Goal: Task Accomplishment & Management: Contribute content

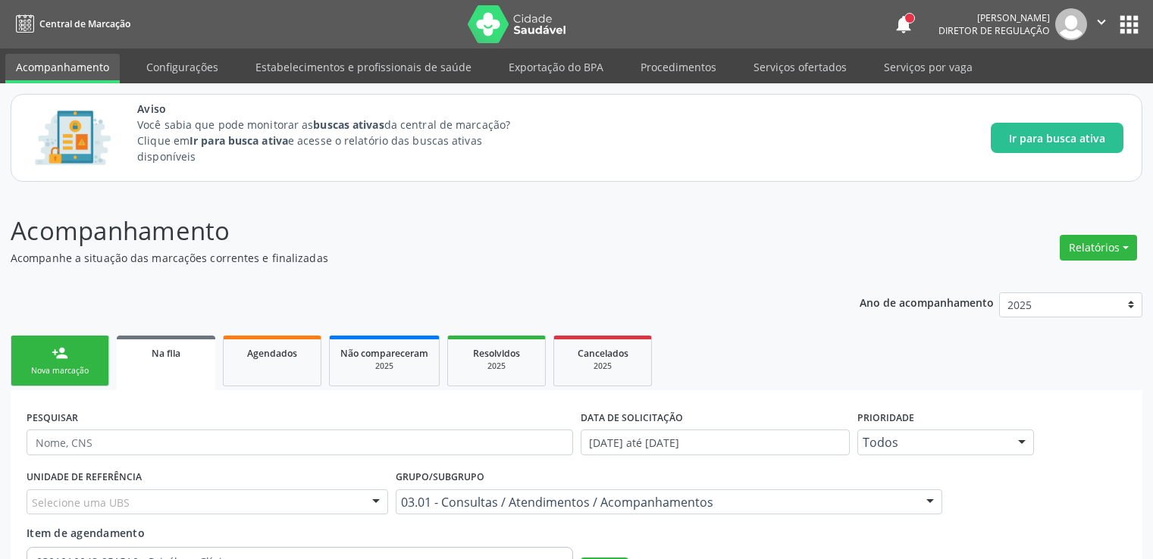
scroll to position [76, 0]
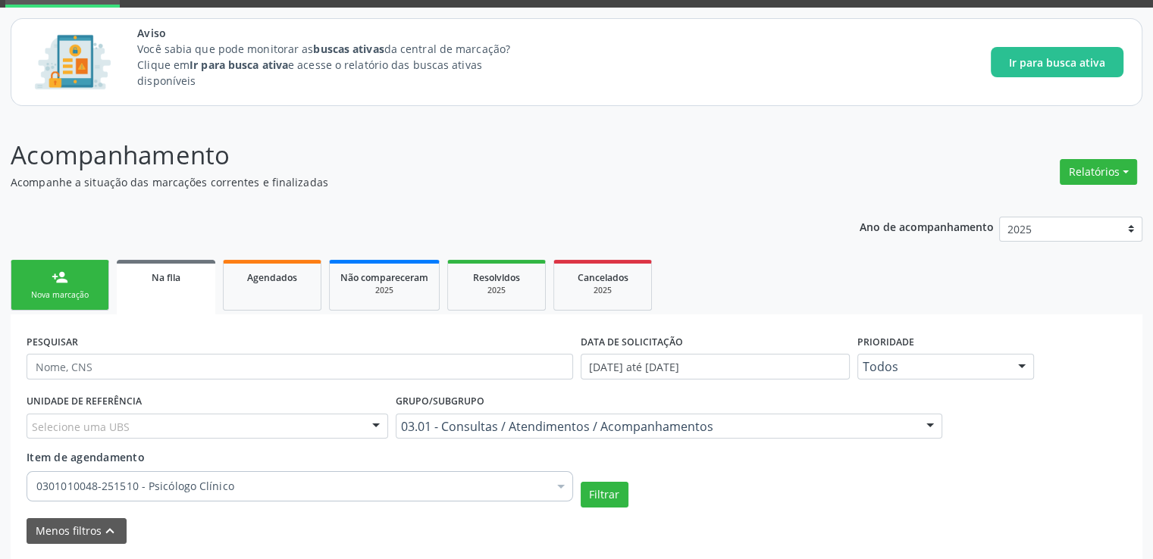
click at [159, 274] on span "Na fila" at bounding box center [166, 277] width 29 height 13
click at [604, 491] on button "Filtrar" at bounding box center [605, 495] width 48 height 26
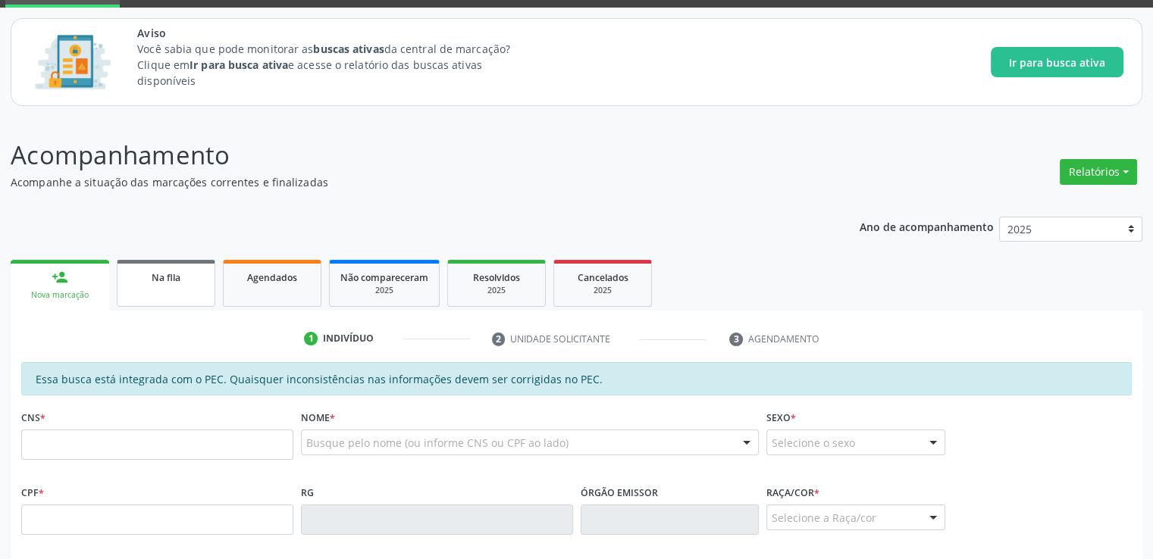
click at [147, 268] on link "Na fila" at bounding box center [166, 283] width 99 height 47
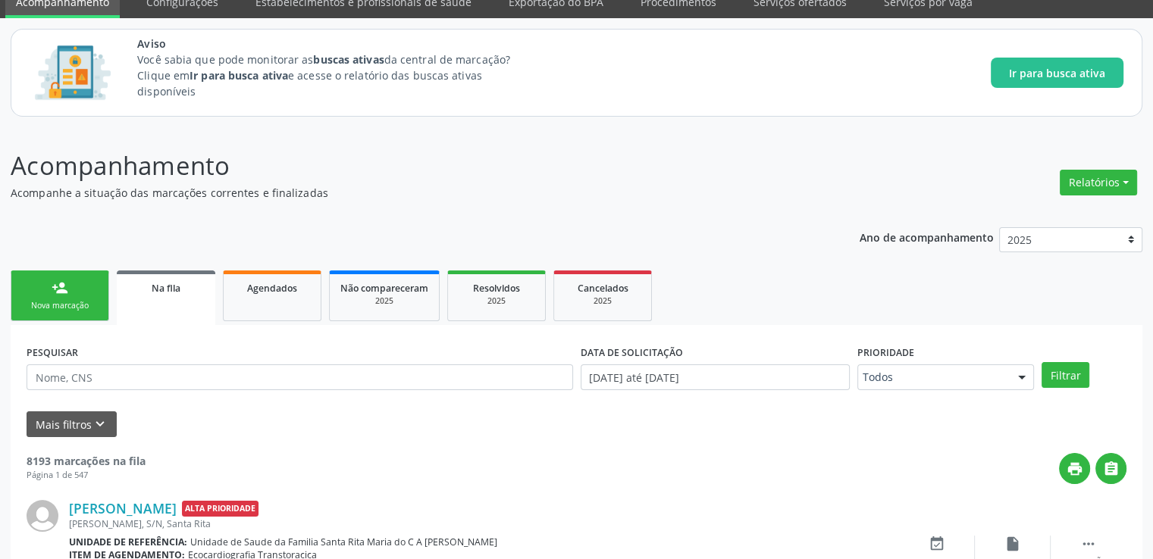
scroll to position [76, 0]
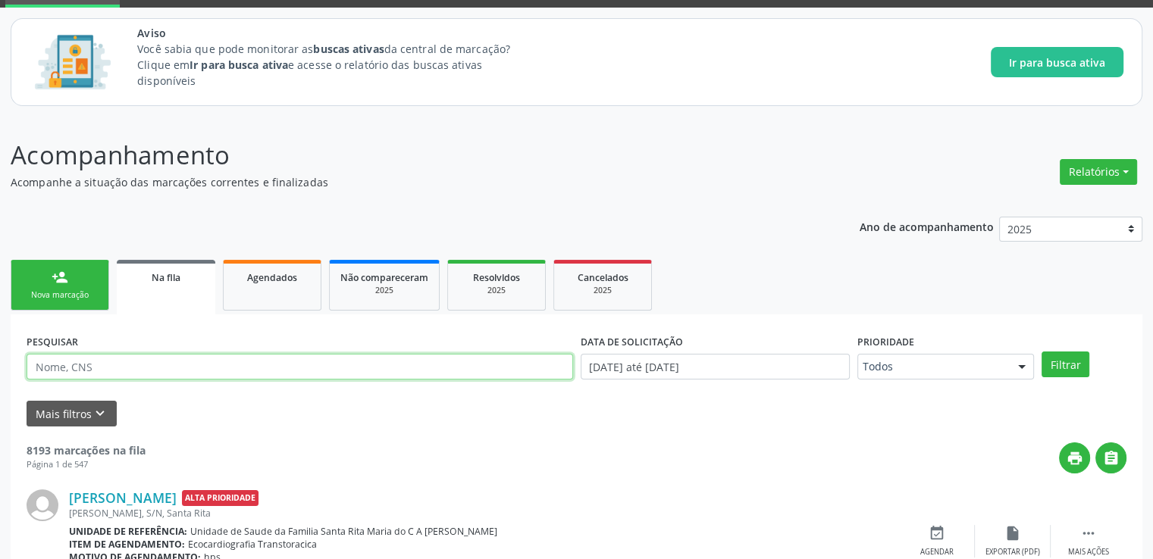
click at [130, 372] on input "text" at bounding box center [300, 367] width 547 height 26
type input "707008899470237"
click at [1042, 352] on button "Filtrar" at bounding box center [1066, 365] width 48 height 26
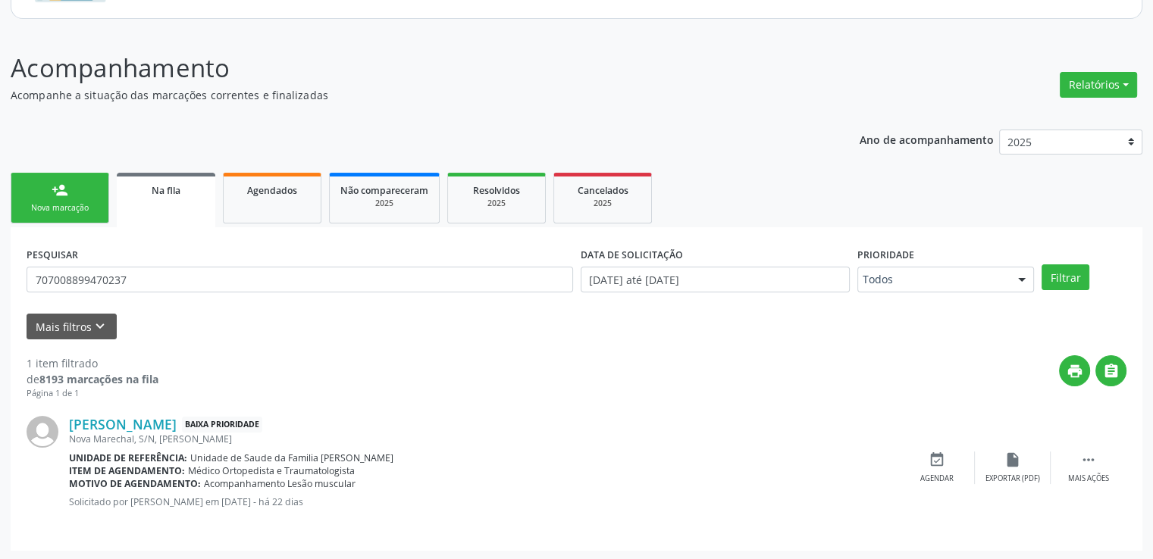
scroll to position [164, 0]
click at [167, 425] on link "Aliel Araújo da Costa" at bounding box center [123, 423] width 108 height 17
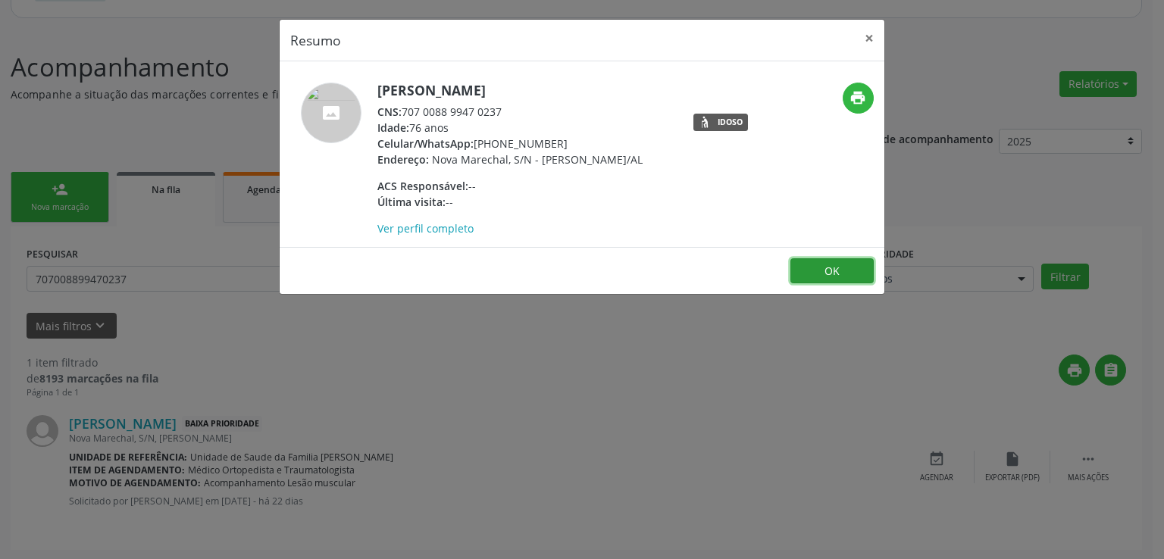
click at [817, 275] on button "OK" at bounding box center [832, 272] width 83 height 26
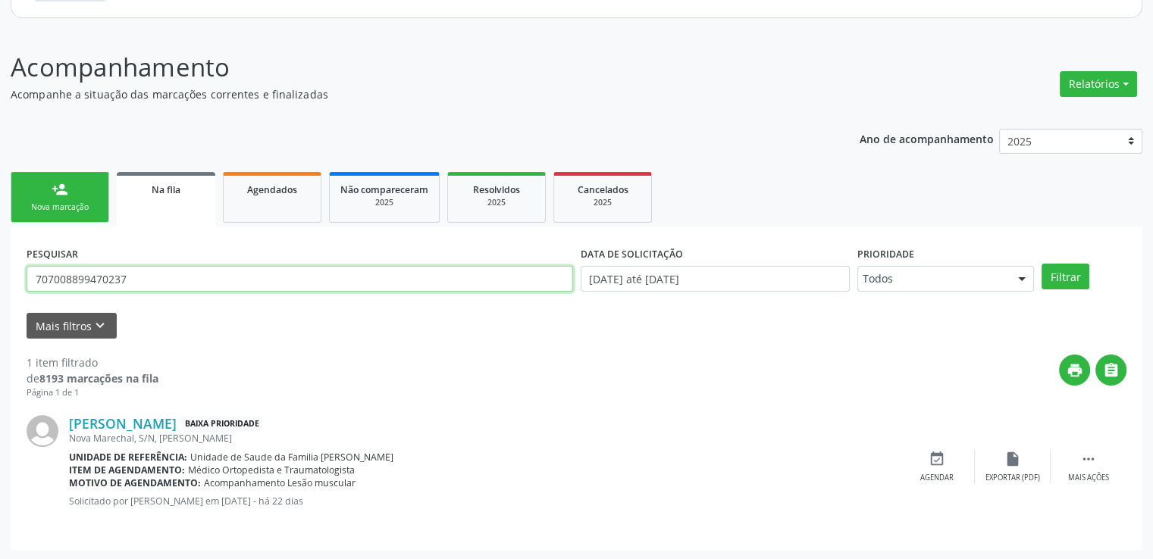
drag, startPoint x: 161, startPoint y: 278, endPoint x: 7, endPoint y: 286, distance: 154.1
click at [7, 286] on div "Acompanhamento Acompanhe a situação das marcações correntes e finalizadas Relat…" at bounding box center [576, 295] width 1153 height 532
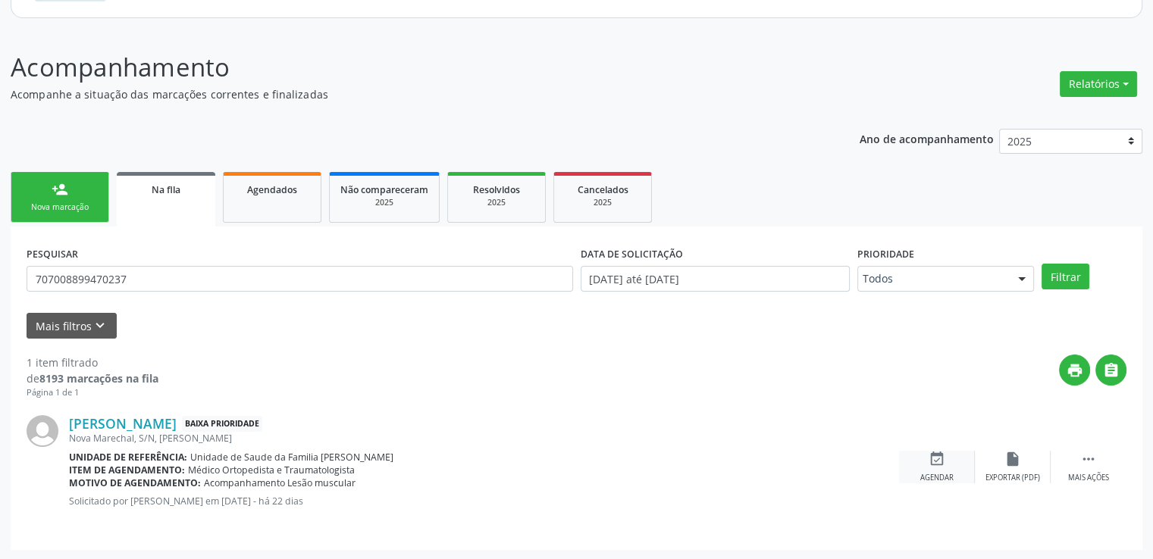
click at [940, 461] on icon "event_available" at bounding box center [937, 459] width 17 height 17
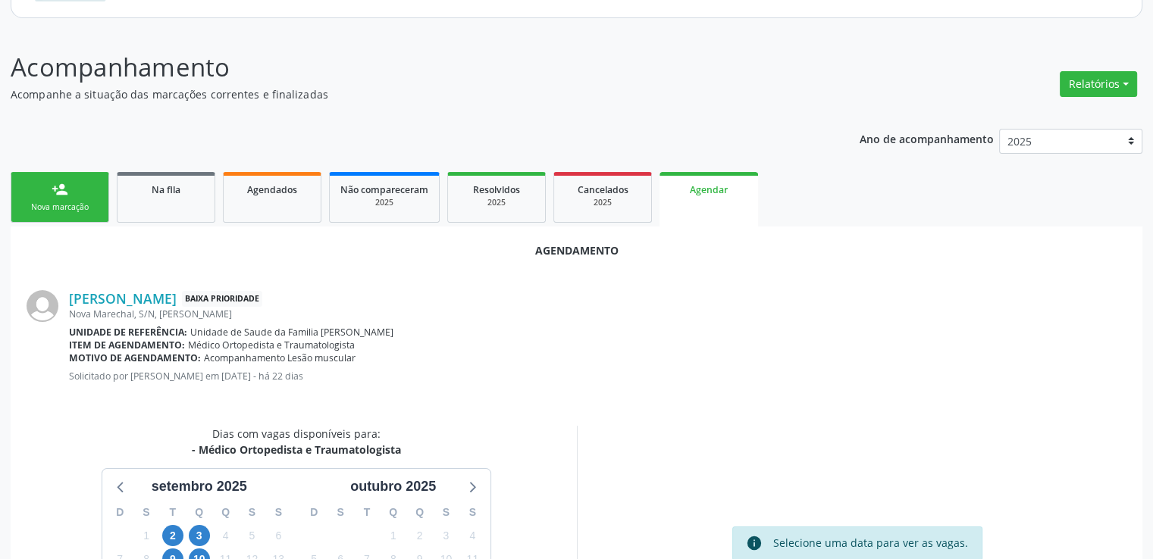
scroll to position [337, 0]
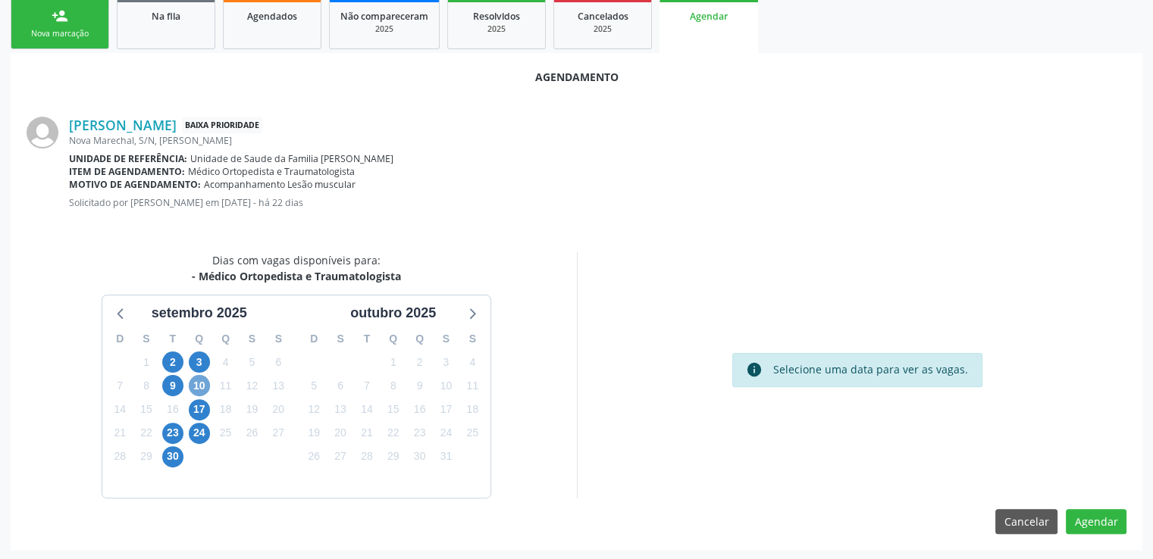
click at [199, 384] on span "10" at bounding box center [199, 385] width 21 height 21
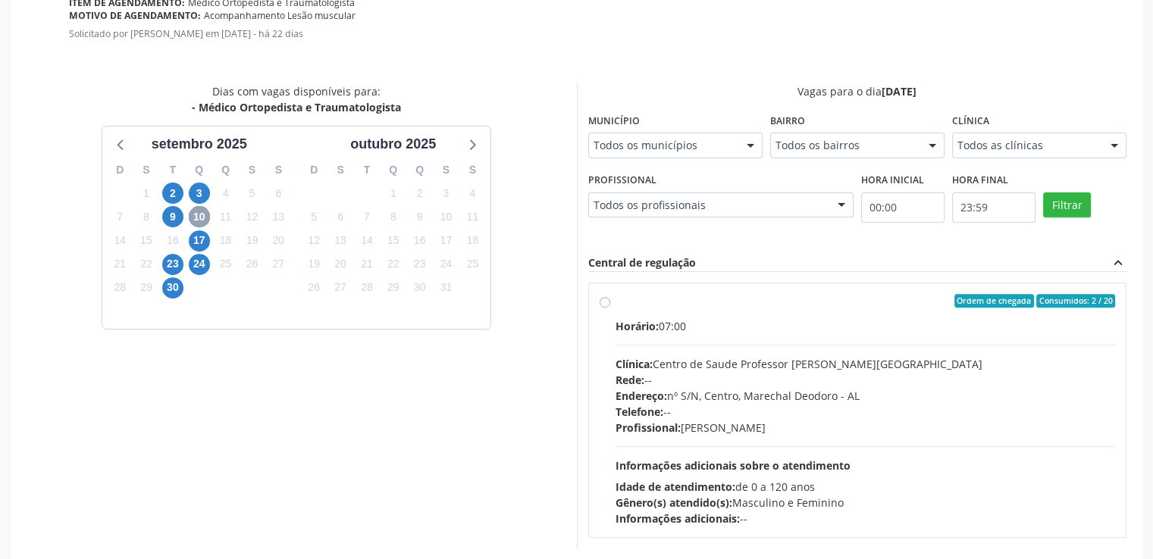
scroll to position [556, 0]
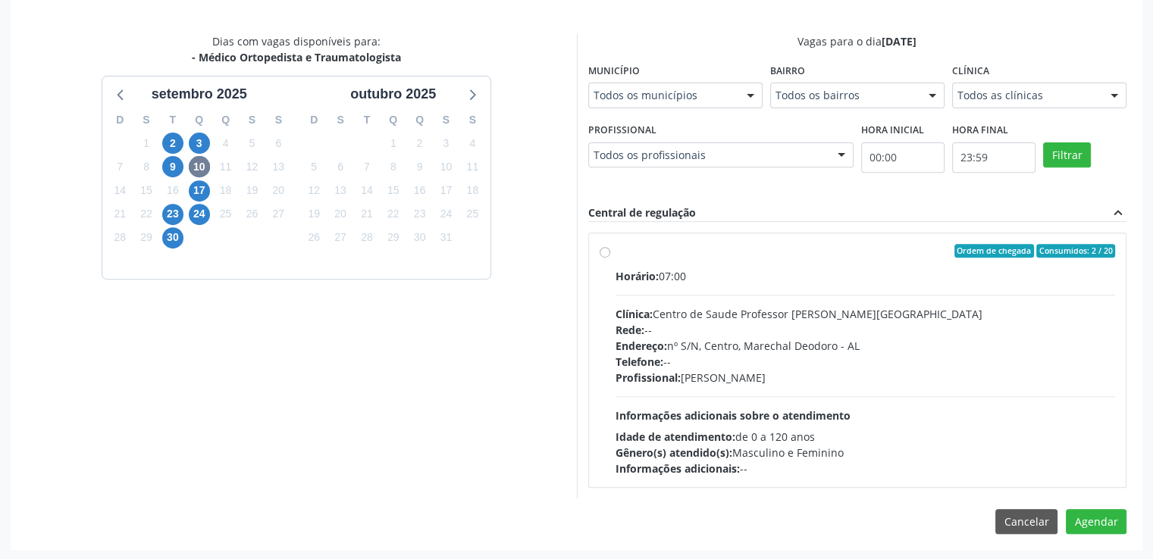
click at [616, 250] on label "Ordem de chegada Consumidos: 2 / 20 Horário: 07:00 Clínica: Centro de Saude Pro…" at bounding box center [866, 360] width 500 height 233
click at [606, 250] on input "Ordem de chegada Consumidos: 2 / 20 Horário: 07:00 Clínica: Centro de Saude Pro…" at bounding box center [605, 251] width 11 height 14
radio input "true"
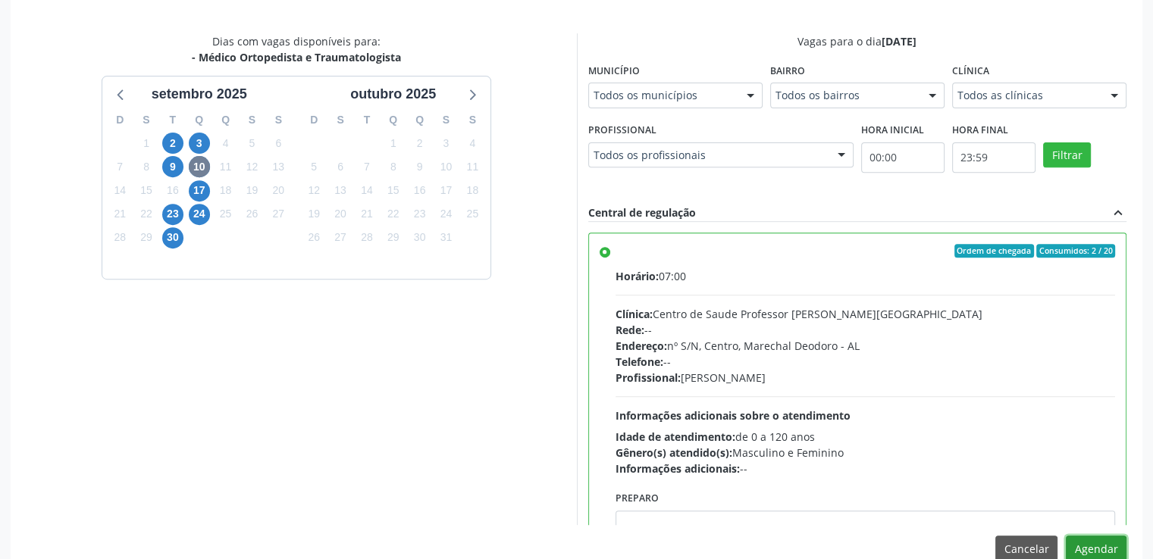
click at [1092, 552] on button "Agendar" at bounding box center [1096, 549] width 61 height 26
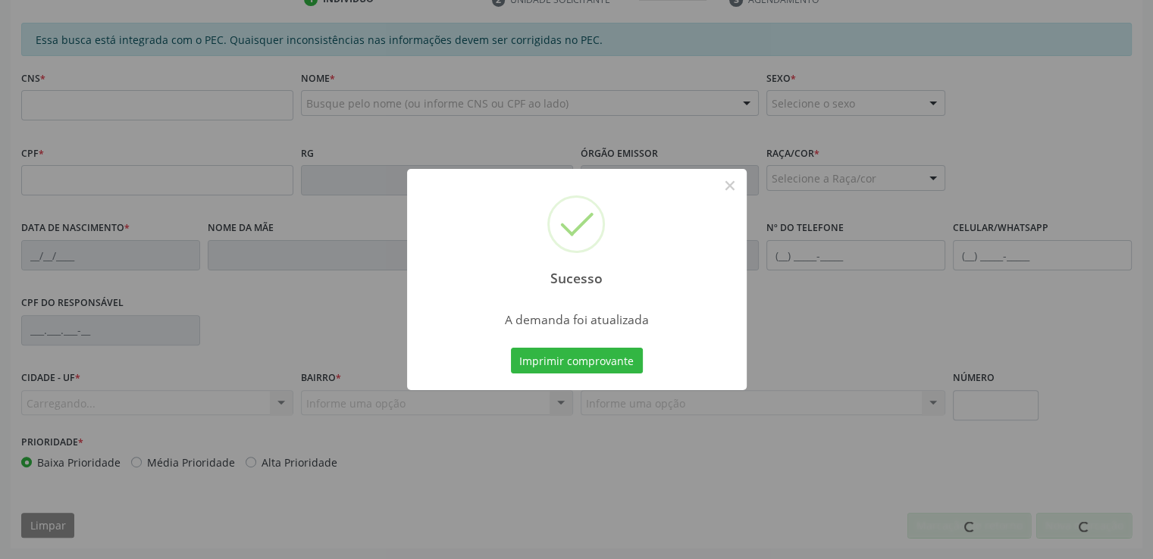
scroll to position [415, 0]
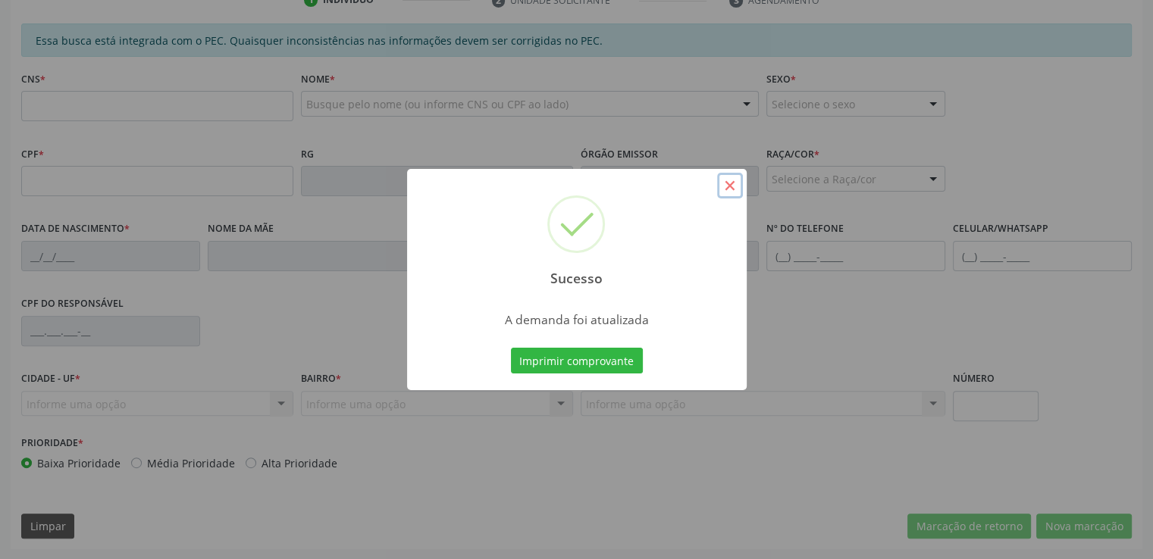
click at [727, 183] on button "×" at bounding box center [730, 186] width 26 height 26
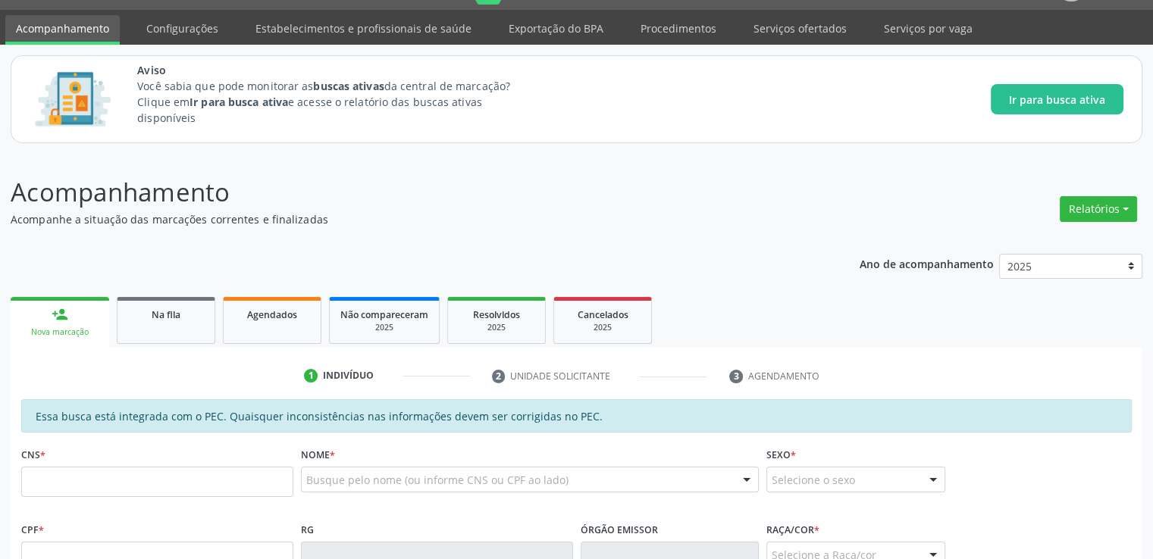
scroll to position [0, 0]
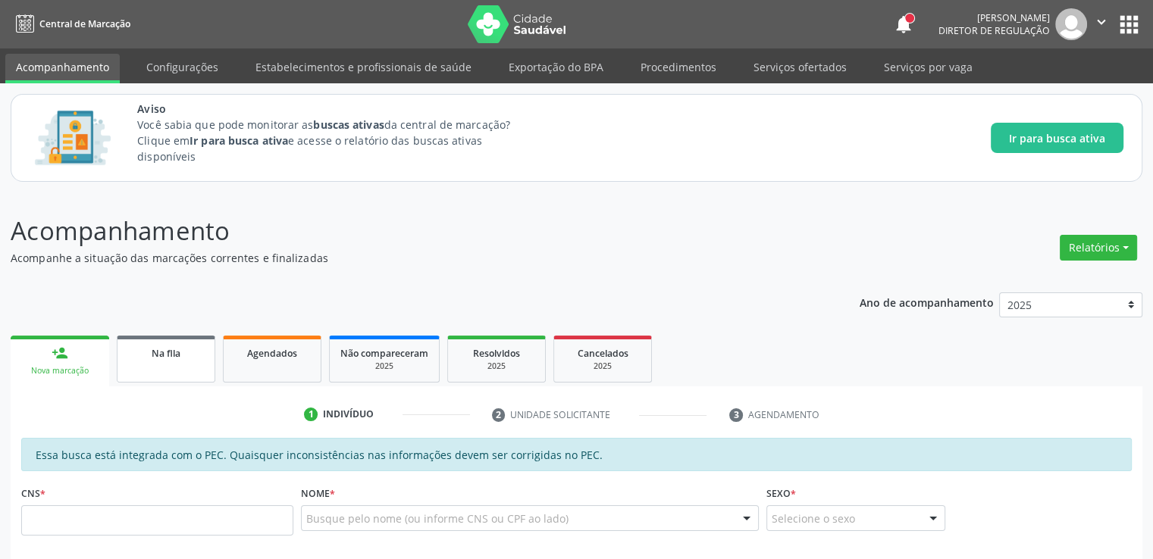
click at [169, 365] on link "Na fila" at bounding box center [166, 359] width 99 height 47
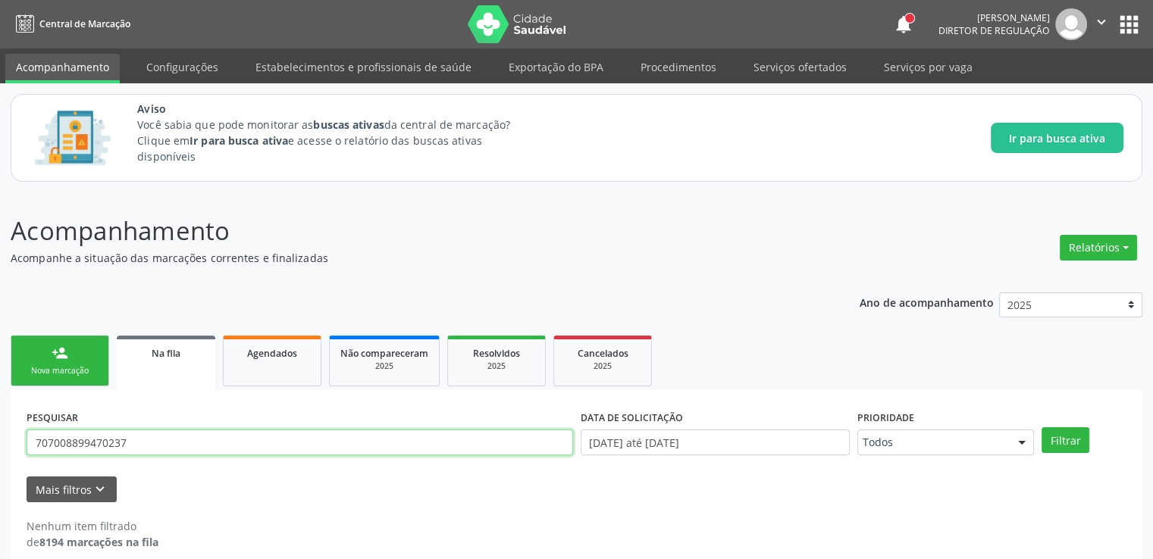
drag, startPoint x: 138, startPoint y: 436, endPoint x: 8, endPoint y: 453, distance: 131.5
click at [8, 453] on div "Acompanhamento Acompanhe a situação das marcações correntes e finalizadas Relat…" at bounding box center [576, 385] width 1153 height 384
paste input "703602092812630"
type input "703602092812630"
click at [1042, 428] on button "Filtrar" at bounding box center [1066, 441] width 48 height 26
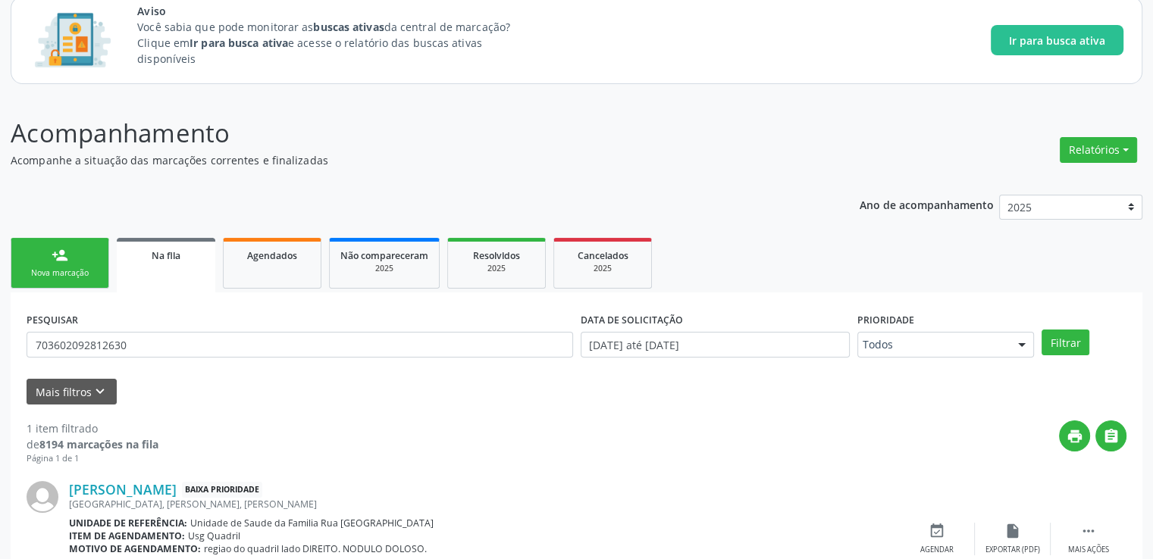
scroll to position [177, 0]
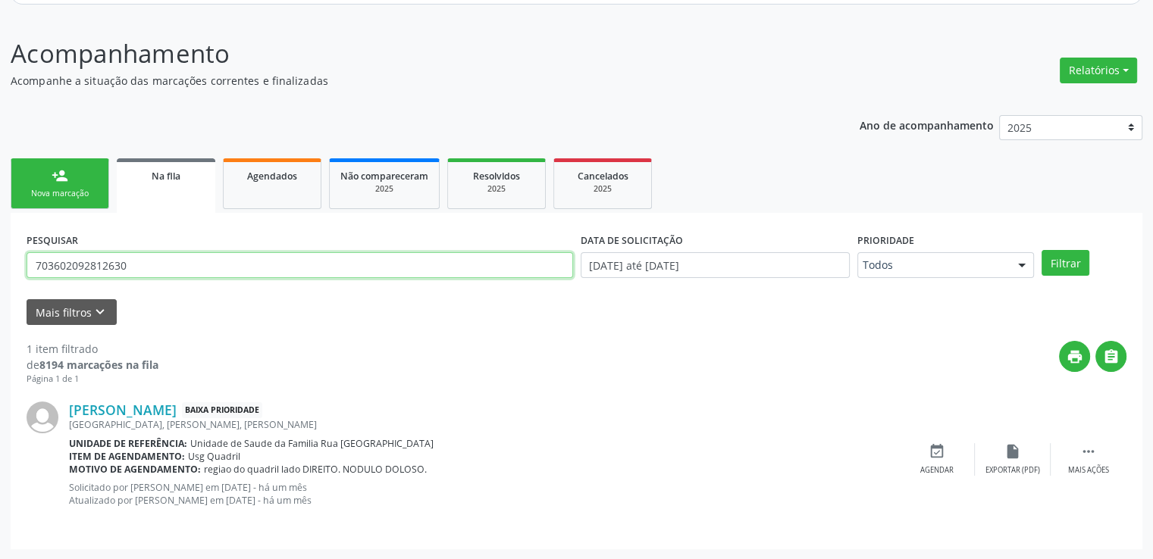
drag, startPoint x: 161, startPoint y: 258, endPoint x: 6, endPoint y: 252, distance: 155.5
click at [6, 252] on div "Acompanhamento Acompanhe a situação das marcações correntes e finalizadas Relat…" at bounding box center [576, 287] width 1153 height 545
paste input "706802284367328"
type input "706802284367328"
click at [1042, 250] on button "Filtrar" at bounding box center [1066, 263] width 48 height 26
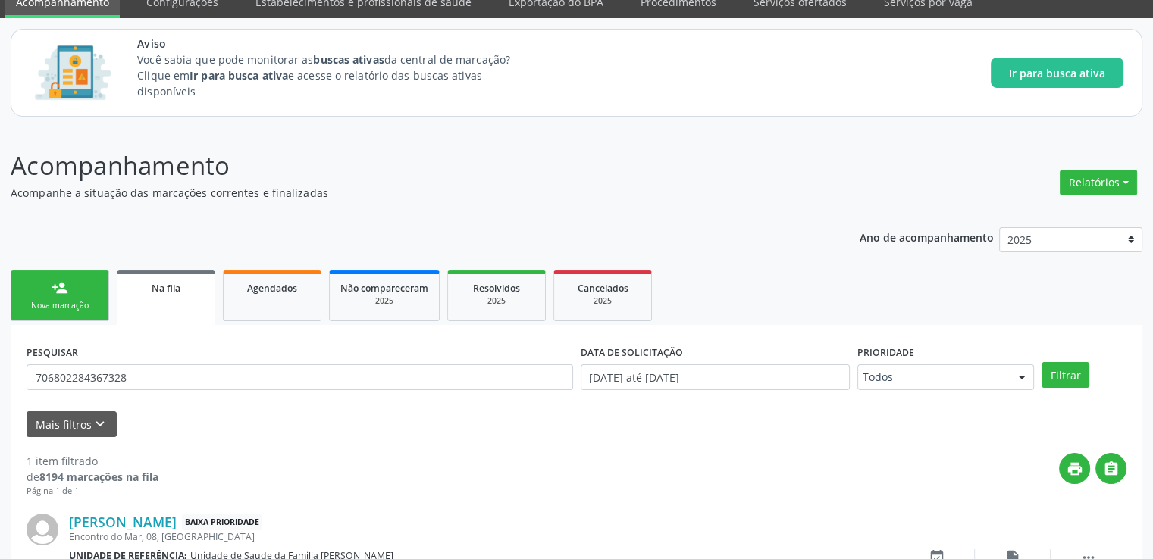
scroll to position [164, 0]
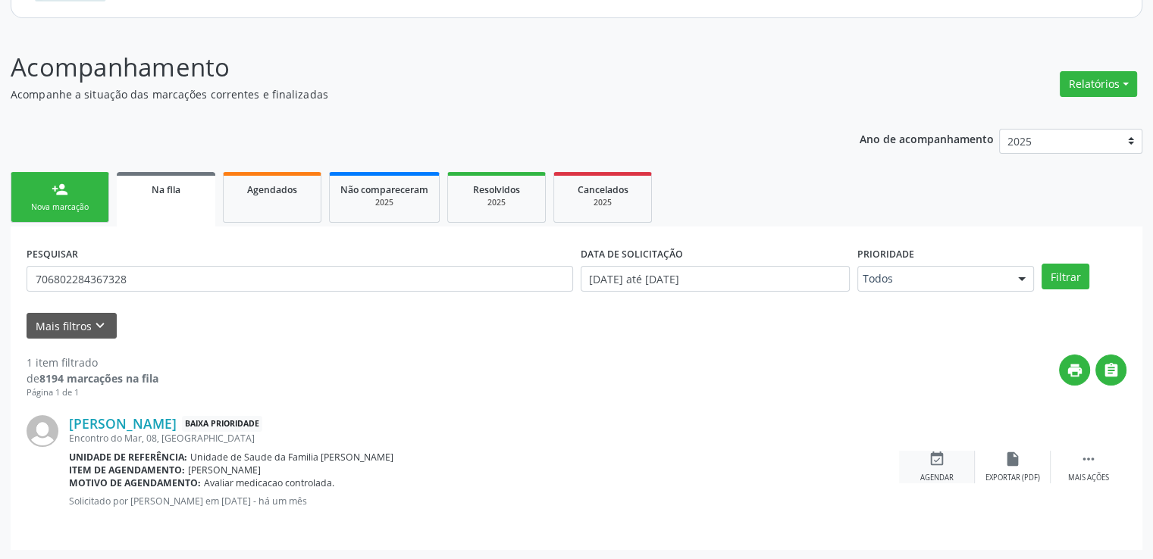
click at [938, 456] on icon "event_available" at bounding box center [937, 459] width 17 height 17
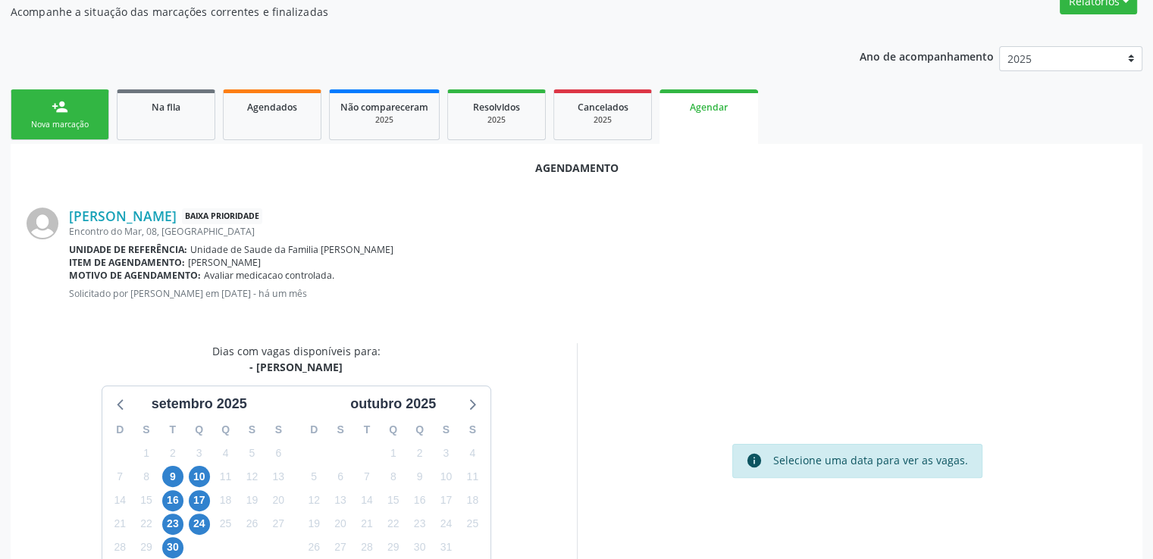
scroll to position [337, 0]
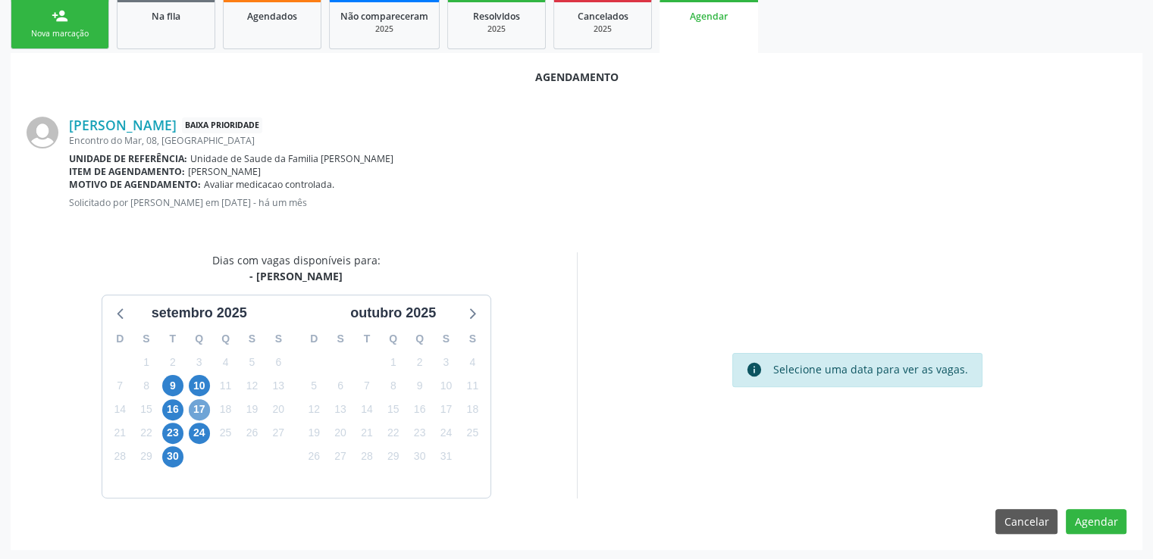
click at [199, 409] on span "17" at bounding box center [199, 410] width 21 height 21
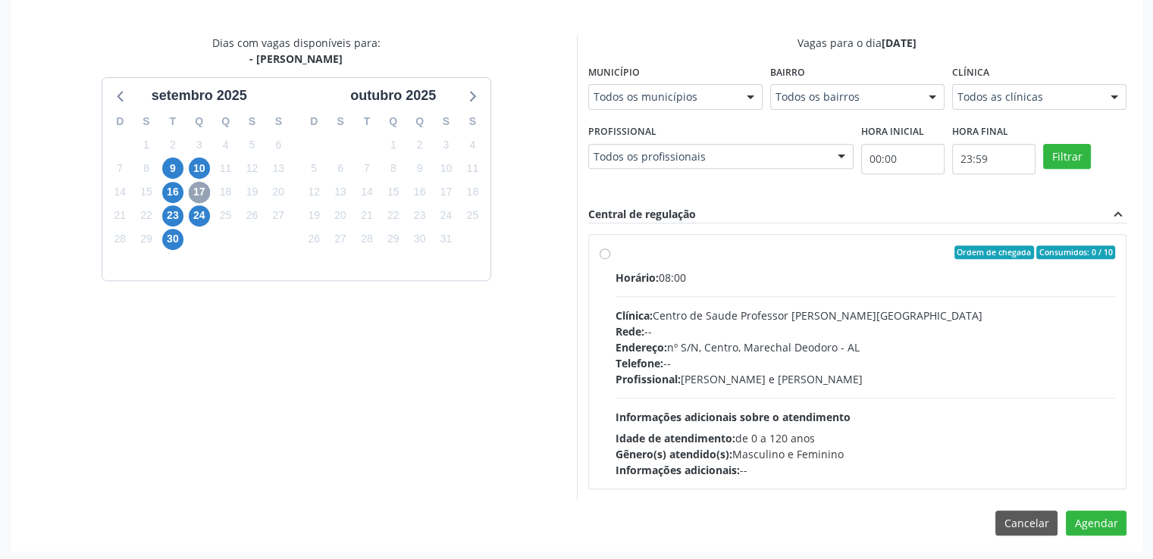
scroll to position [556, 0]
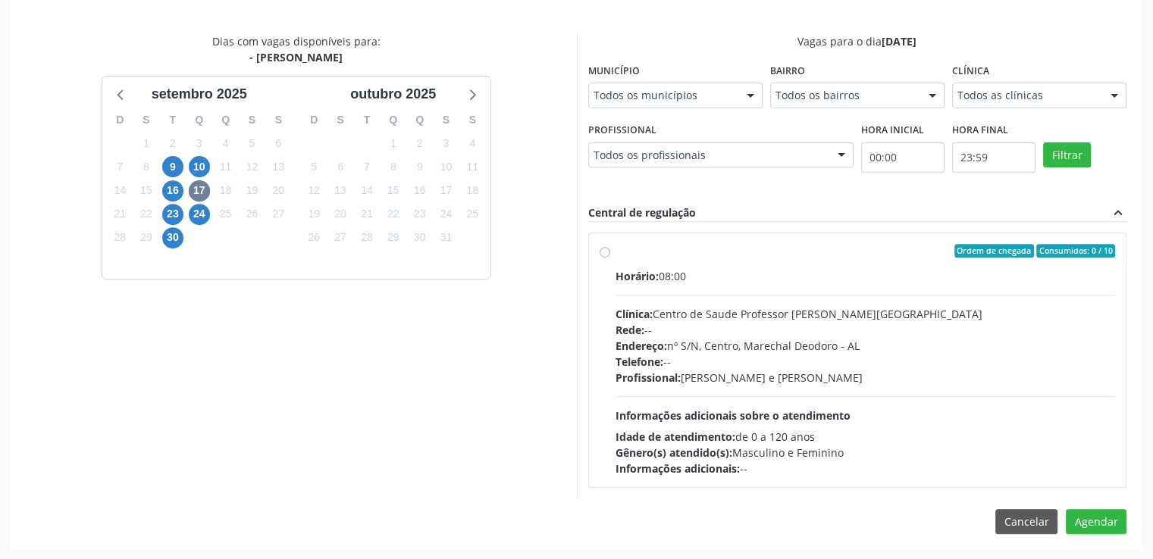
click at [616, 246] on label "Ordem de chegada Consumidos: 0 / 10 Horário: 08:00 Clínica: Centro de Saude Pro…" at bounding box center [866, 360] width 500 height 233
click at [603, 246] on input "Ordem de chegada Consumidos: 0 / 10 Horário: 08:00 Clínica: Centro de Saude Pro…" at bounding box center [605, 251] width 11 height 14
radio input "true"
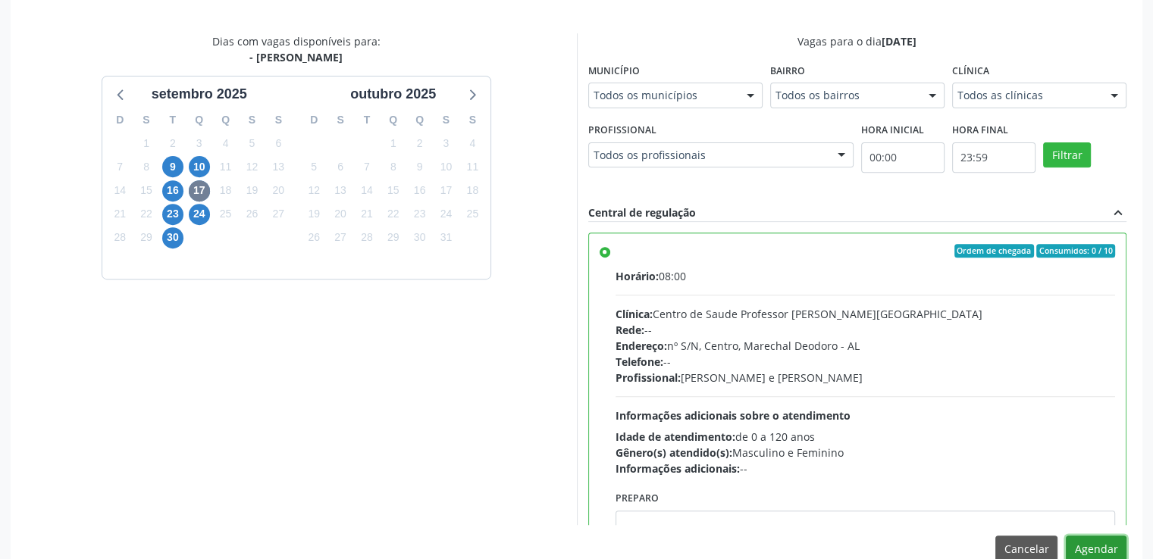
click at [1095, 548] on button "Agendar" at bounding box center [1096, 549] width 61 height 26
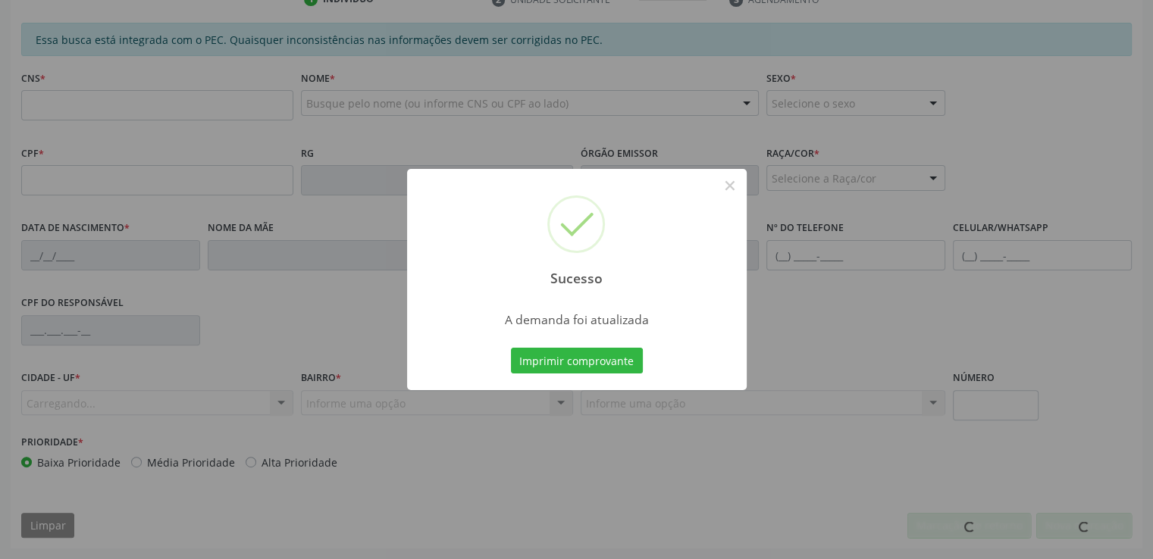
scroll to position [415, 0]
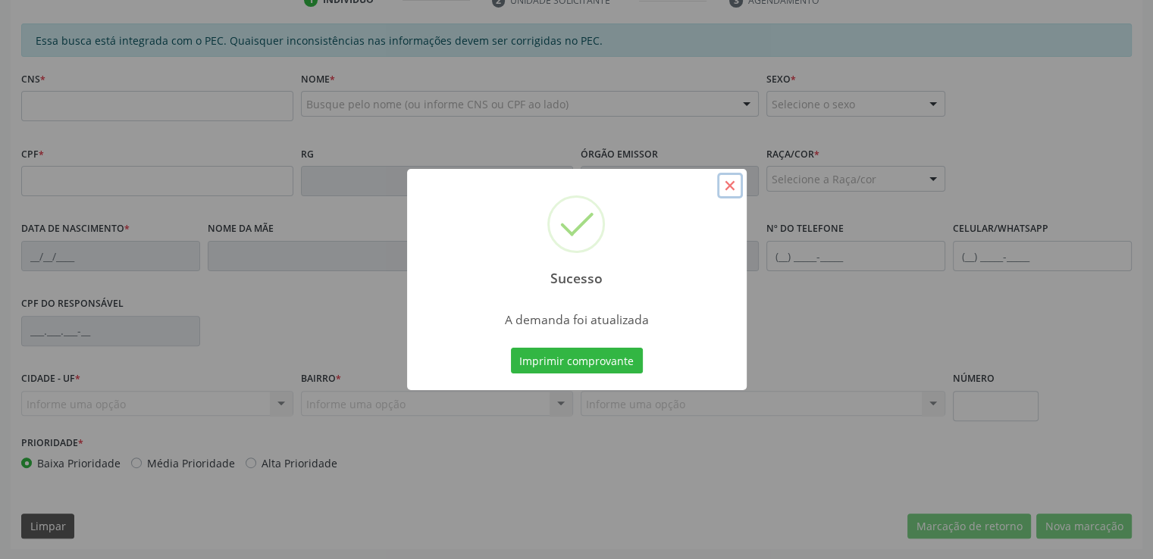
click at [728, 182] on button "×" at bounding box center [730, 186] width 26 height 26
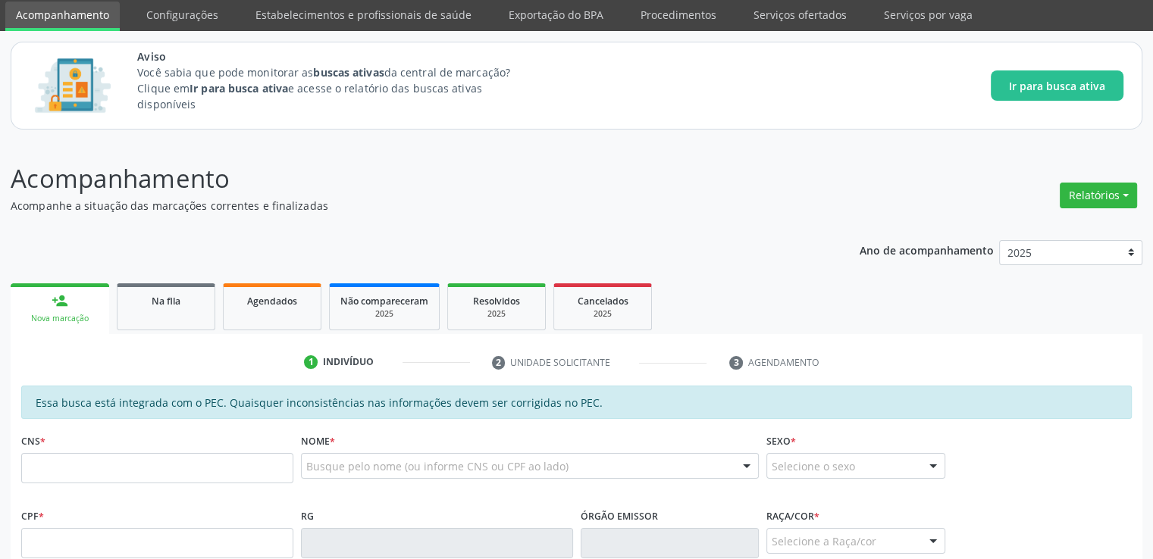
scroll to position [36, 0]
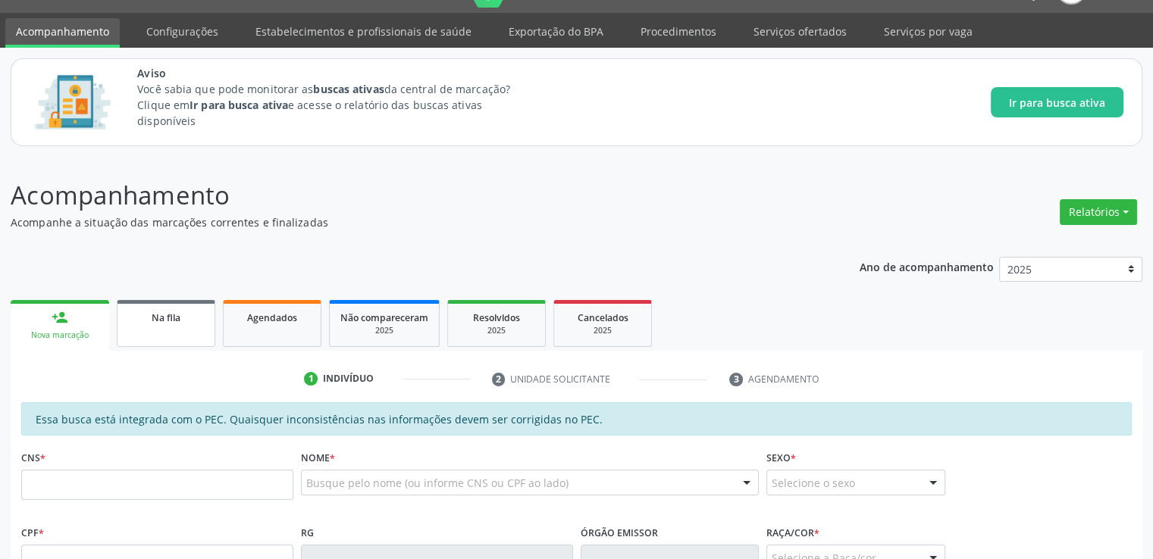
click at [136, 326] on link "Na fila" at bounding box center [166, 323] width 99 height 47
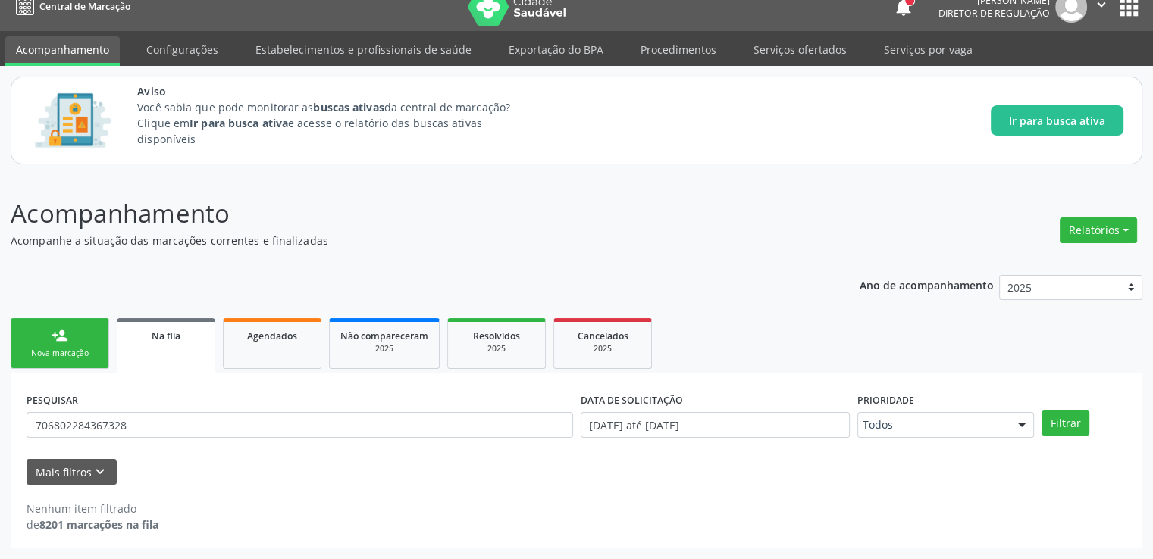
scroll to position [17, 0]
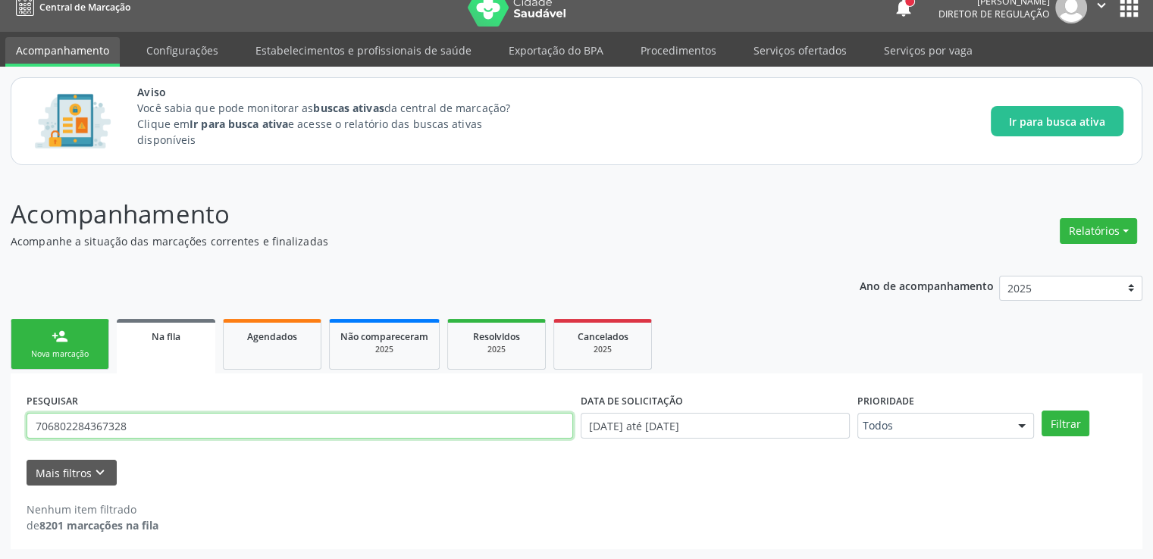
drag, startPoint x: 224, startPoint y: 428, endPoint x: 0, endPoint y: 424, distance: 224.4
click at [0, 424] on div "Acompanhamento Acompanhe a situação das marcações correntes e finalizadas Relat…" at bounding box center [576, 368] width 1153 height 384
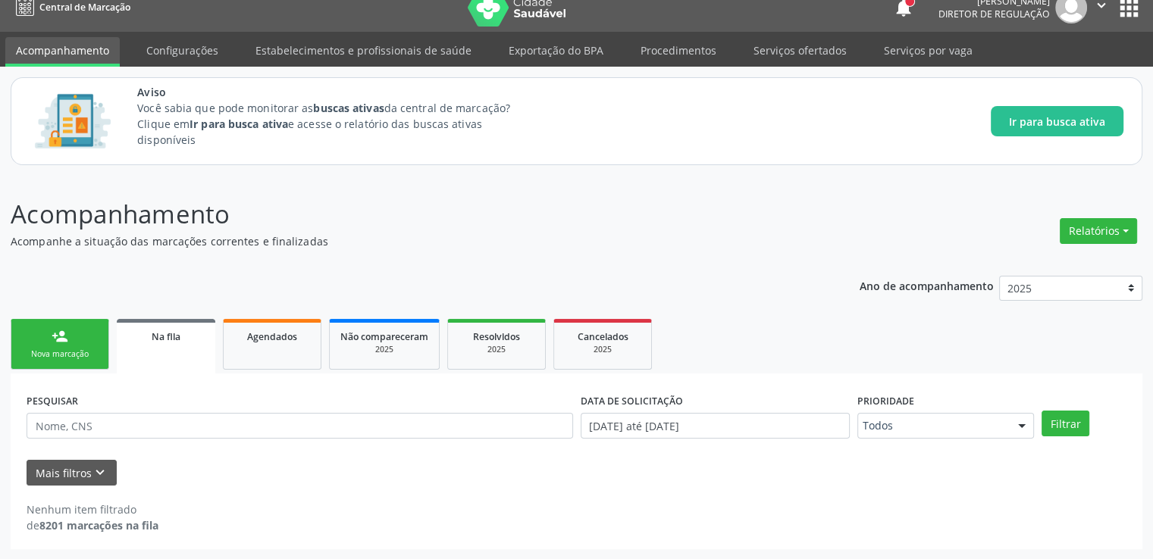
click at [364, 499] on div "Nenhum item filtrado de 8201 marcações na fila" at bounding box center [577, 510] width 1100 height 48
click at [86, 467] on button "Mais filtros keyboard_arrow_down" at bounding box center [72, 473] width 90 height 27
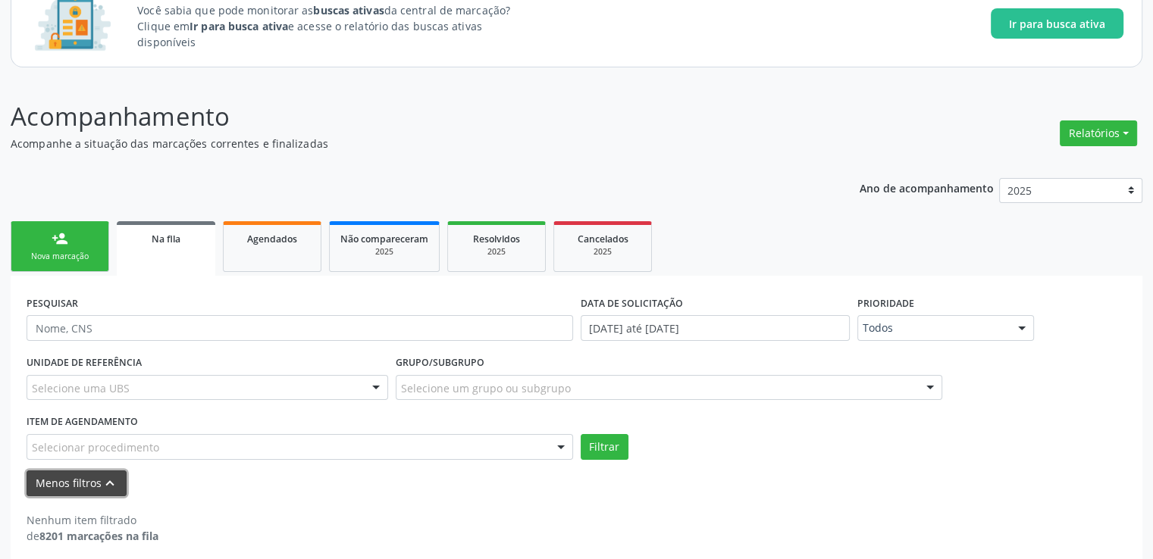
scroll to position [124, 0]
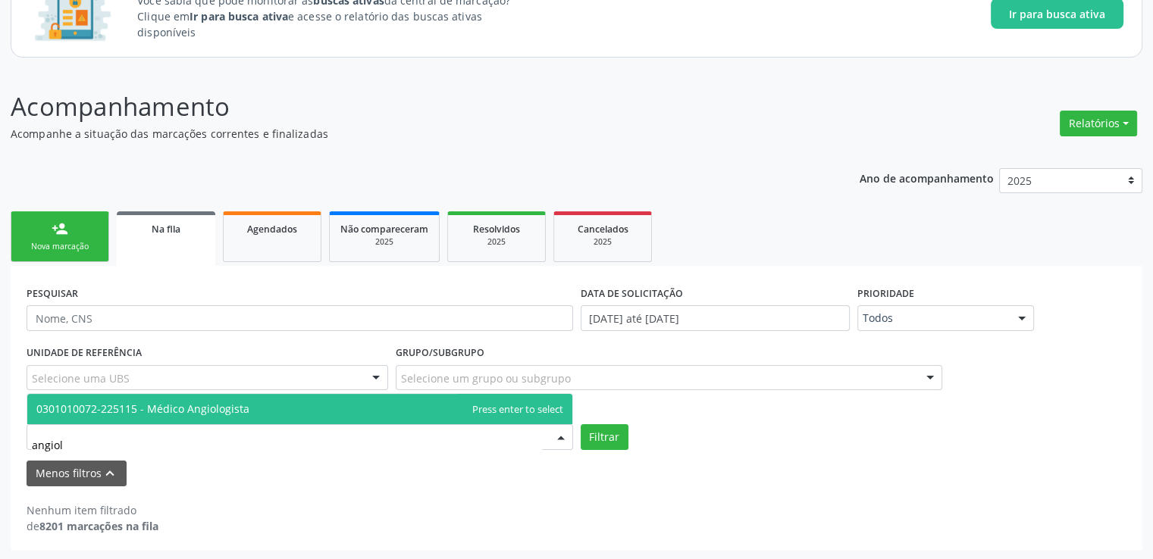
type input "angiolo"
click at [180, 406] on span "0301010072-225115 - Médico Angiologista" at bounding box center [142, 409] width 213 height 14
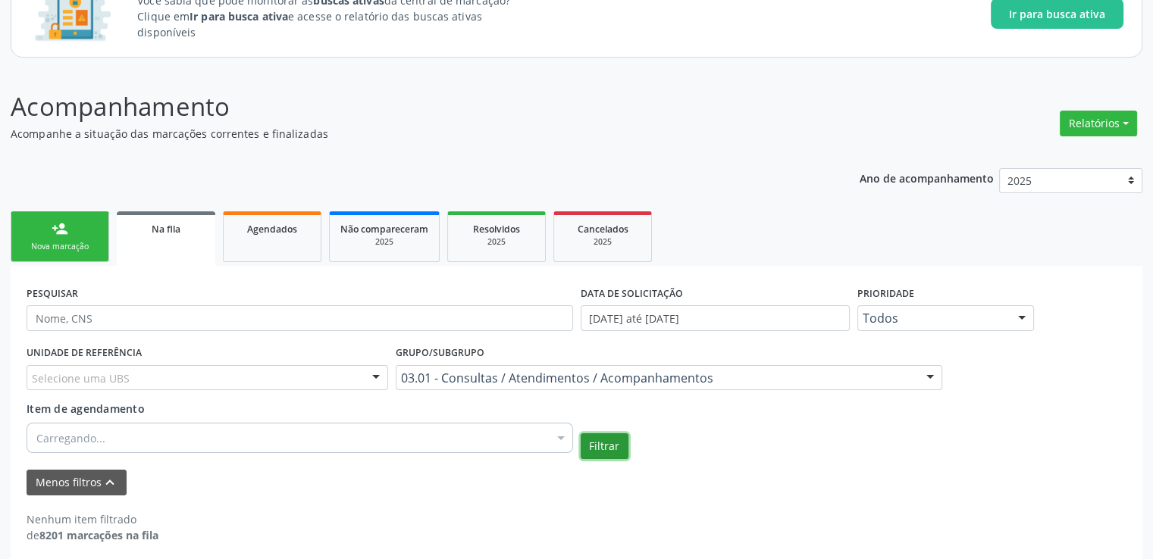
click at [618, 447] on button "Filtrar" at bounding box center [605, 447] width 48 height 26
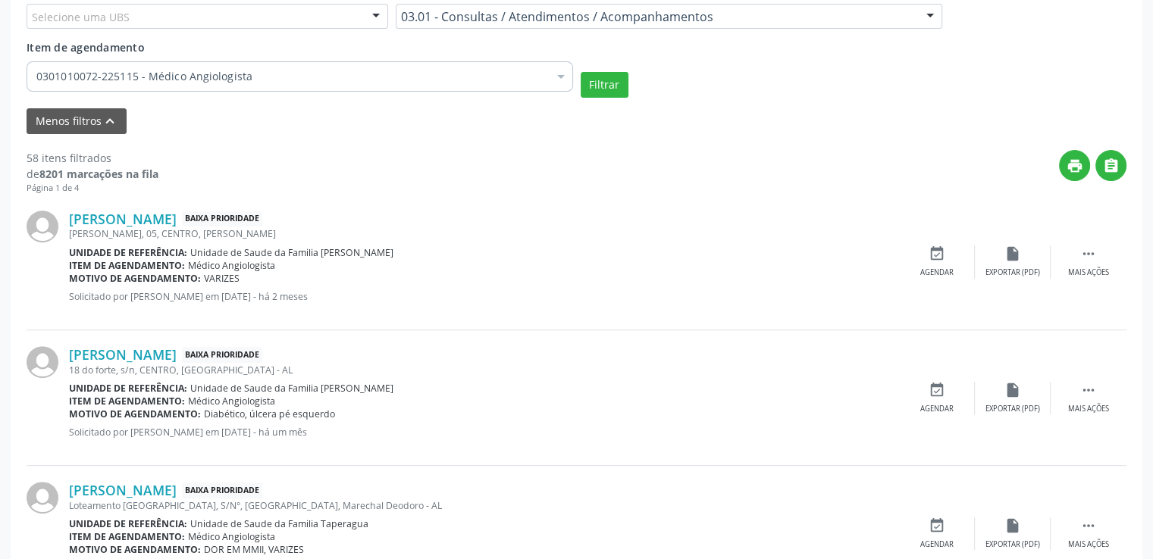
scroll to position [503, 0]
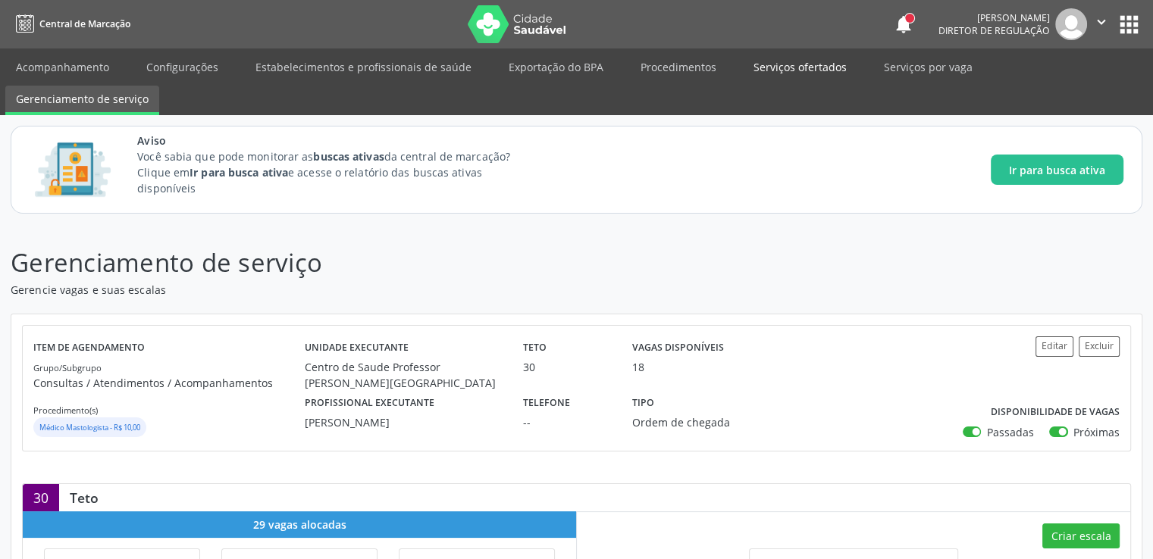
click at [769, 67] on link "Serviços ofertados" at bounding box center [800, 67] width 114 height 27
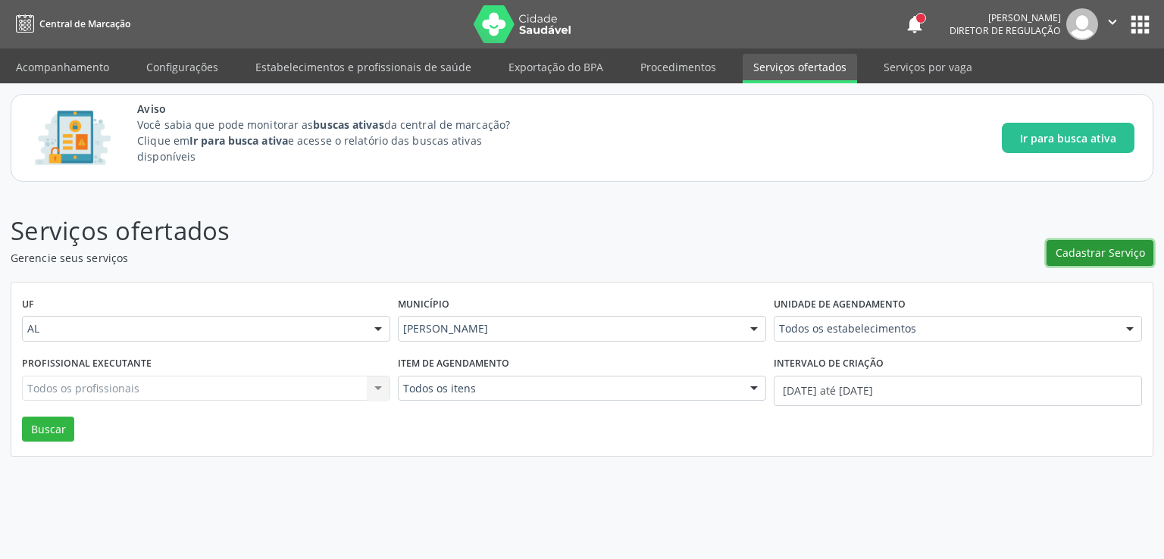
click at [1073, 247] on span "Cadastrar Serviço" at bounding box center [1100, 253] width 89 height 16
click at [1084, 259] on span "Cadastrar Serviço" at bounding box center [1100, 253] width 89 height 16
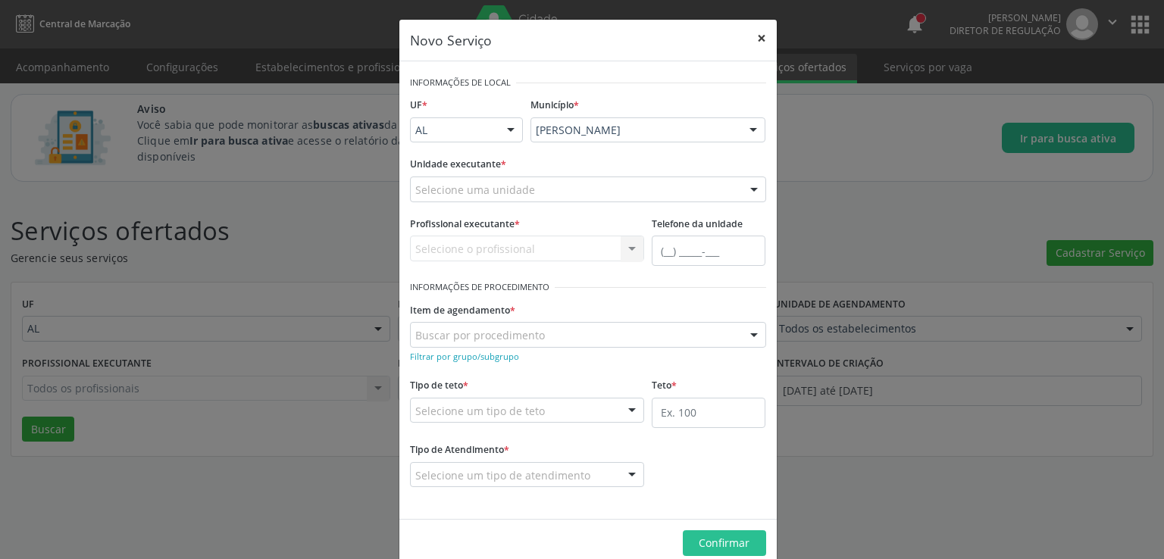
click at [758, 35] on button "×" at bounding box center [762, 38] width 30 height 37
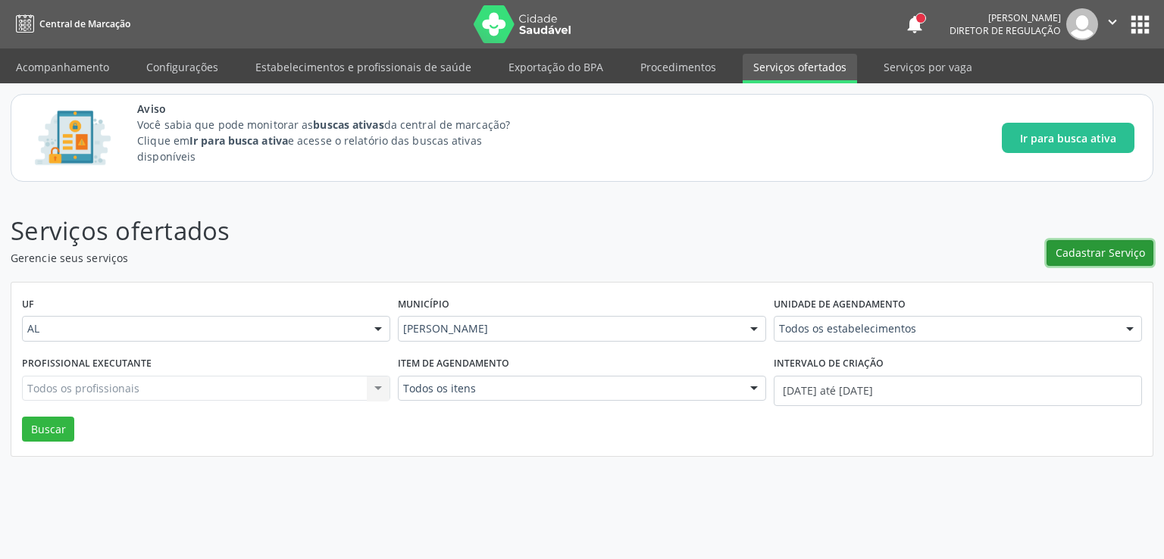
click at [1083, 255] on span "Cadastrar Serviço" at bounding box center [1100, 253] width 89 height 16
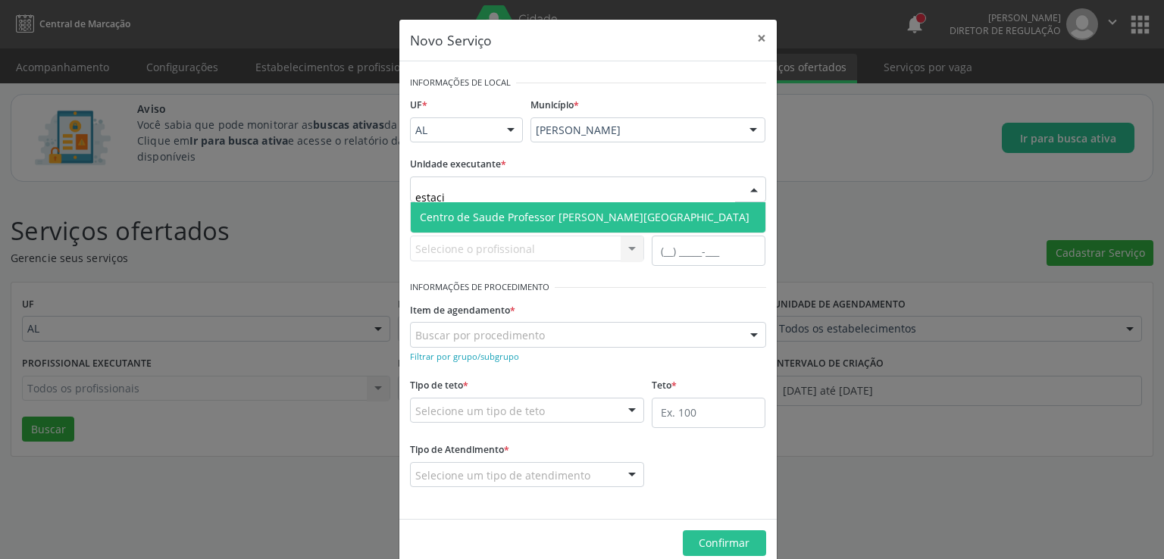
type input "estacio"
click at [503, 221] on span "Centro de Saude Professor Estacio de Lima" at bounding box center [585, 217] width 330 height 14
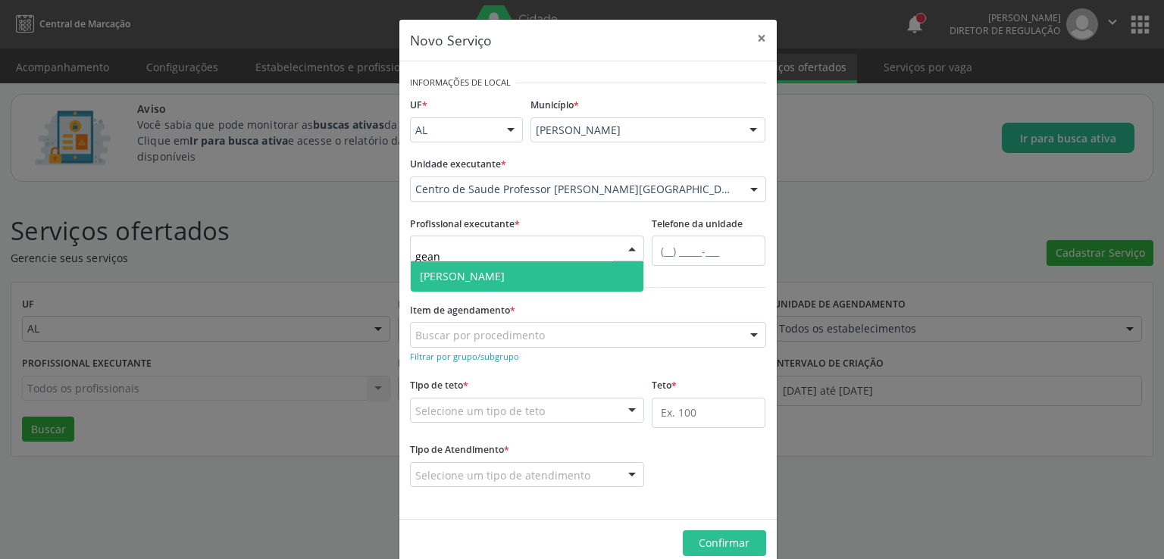
type input "geane"
click at [531, 276] on span "Geane dos Santos Cruz" at bounding box center [527, 277] width 233 height 30
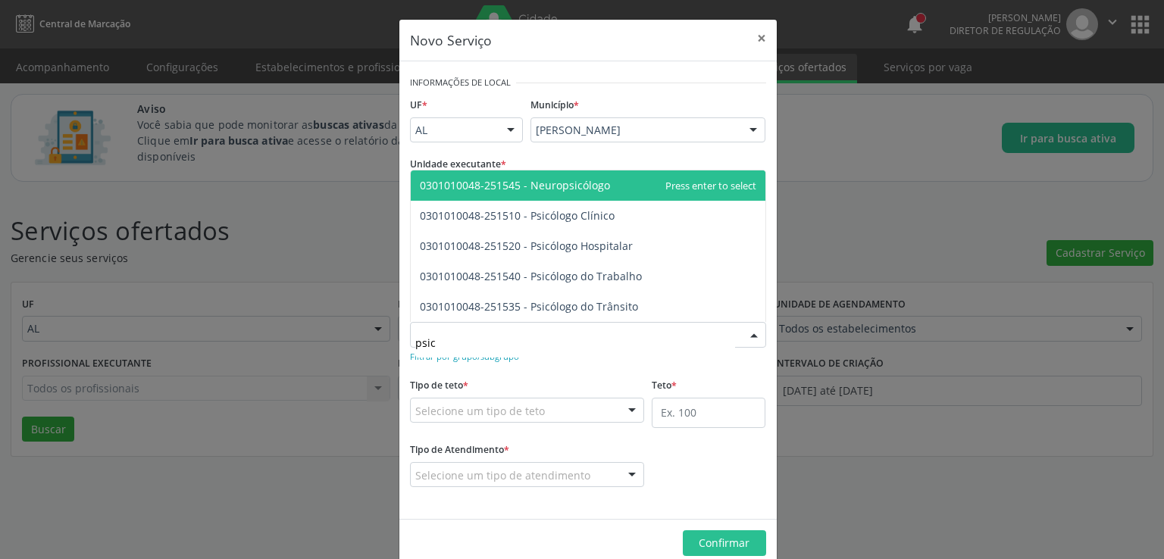
type input "psicó"
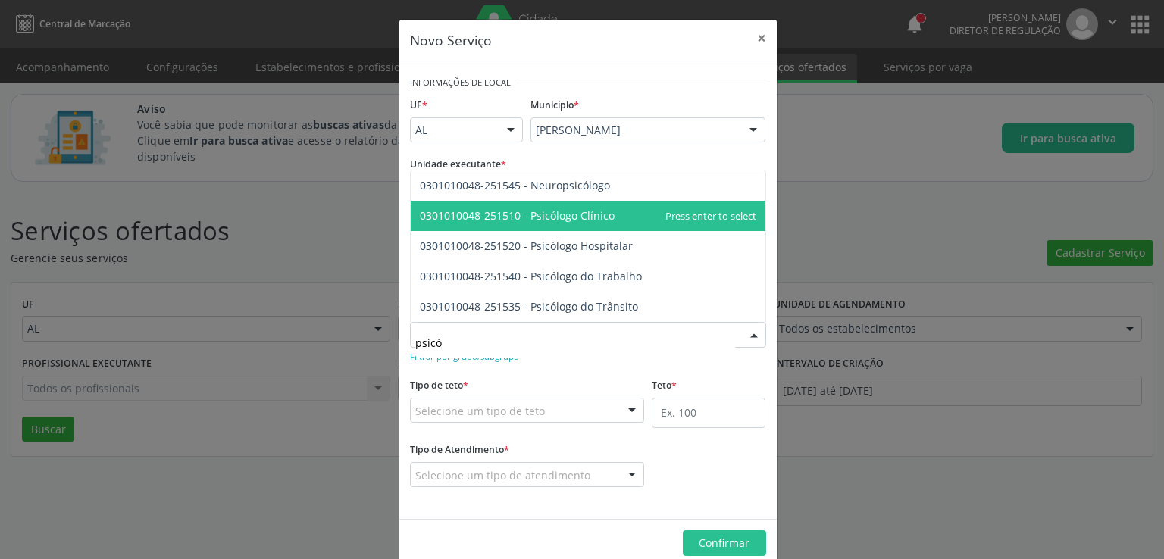
click at [588, 215] on span "0301010048-251510 - Psicólogo Clínico" at bounding box center [517, 215] width 195 height 14
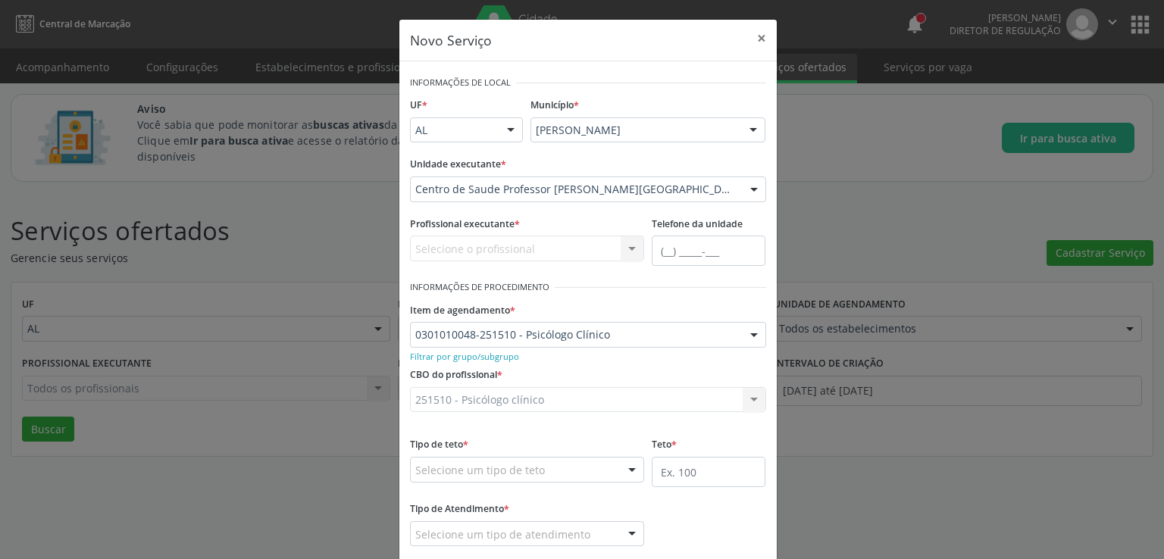
scroll to position [85, 0]
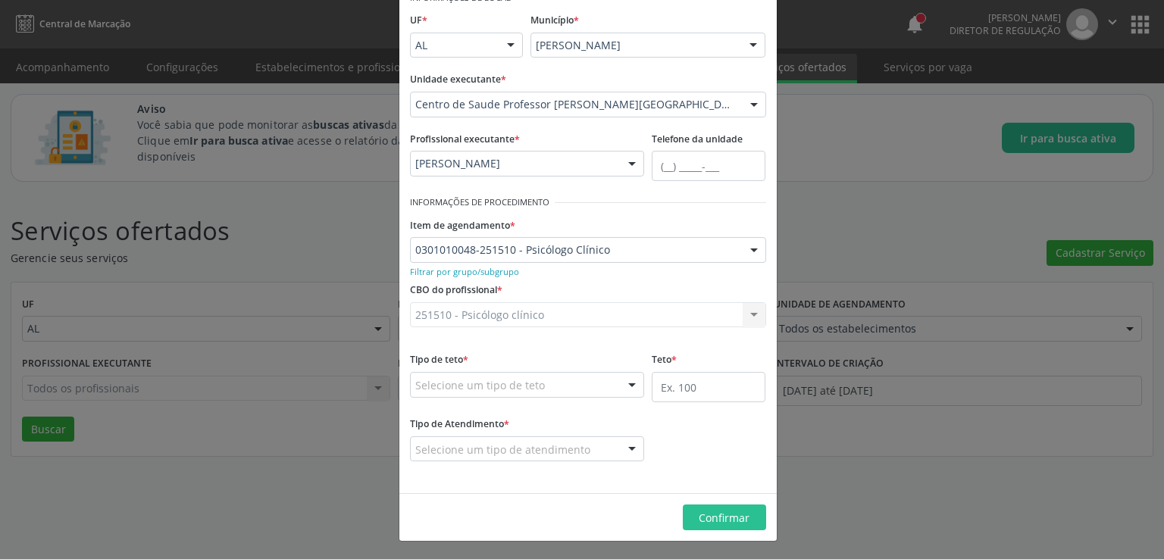
click at [575, 378] on div "Selecione um tipo de teto" at bounding box center [527, 385] width 235 height 26
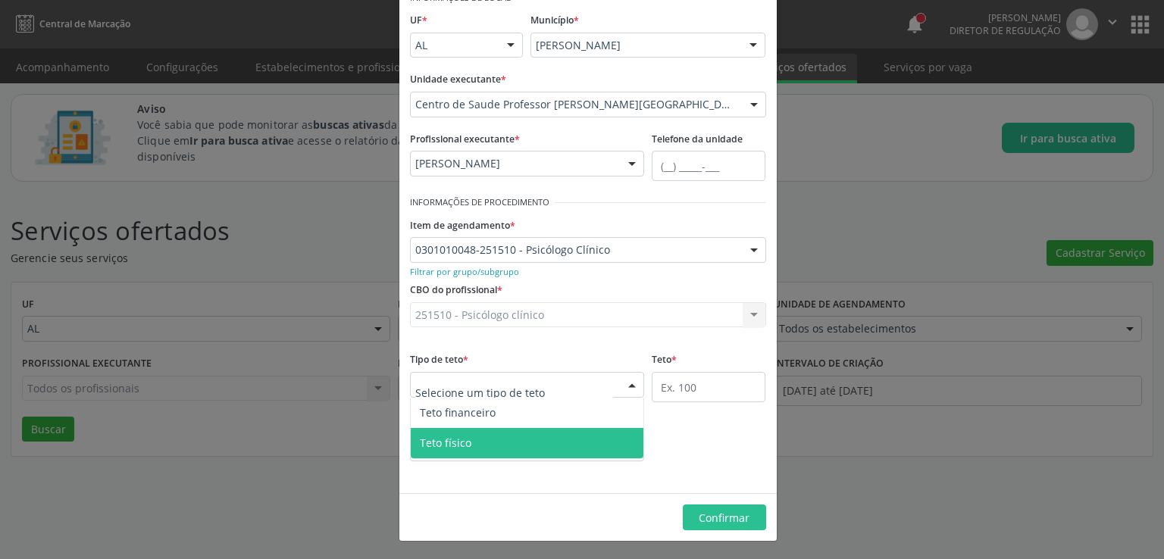
click at [533, 447] on span "Teto físico" at bounding box center [527, 443] width 233 height 30
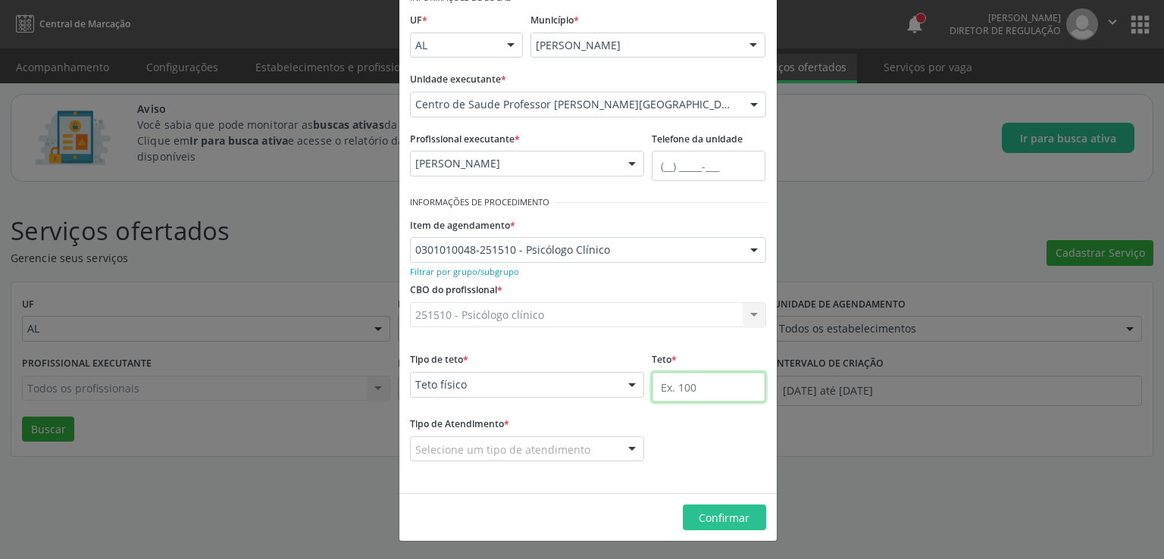
click at [691, 391] on input "text" at bounding box center [709, 387] width 114 height 30
type input "7"
click at [644, 483] on div "Informações de Local UF * AL AL Nenhum resultado encontrado para: " " Não há ne…" at bounding box center [589, 235] width 378 height 518
click at [597, 450] on div "Selecione um tipo de atendimento" at bounding box center [527, 450] width 235 height 26
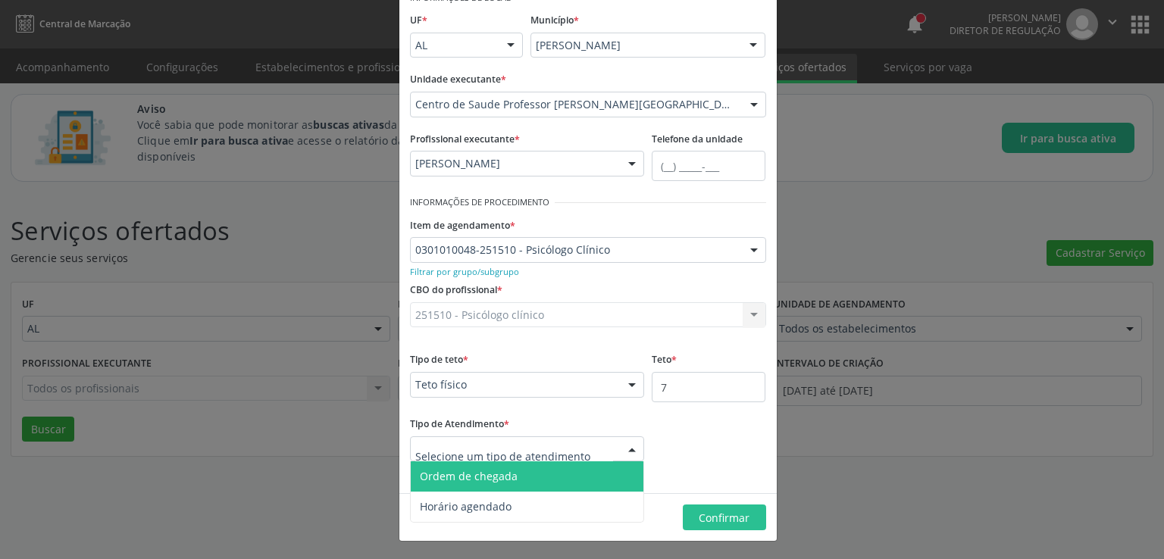
click at [544, 479] on span "Ordem de chegada" at bounding box center [527, 477] width 233 height 30
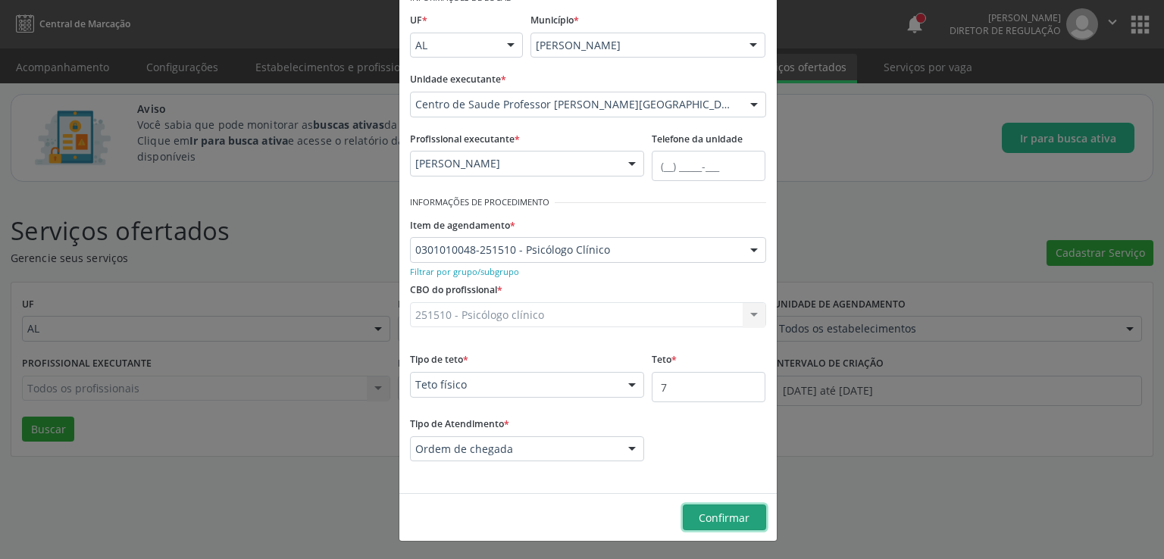
click at [729, 516] on span "Confirmar" at bounding box center [724, 518] width 51 height 14
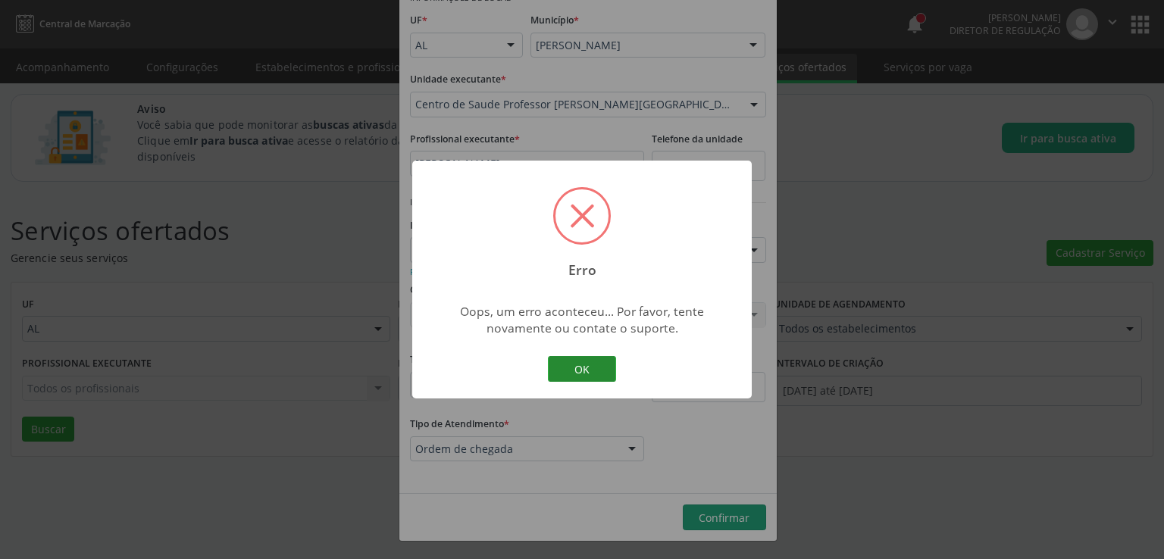
click at [575, 367] on button "OK" at bounding box center [582, 369] width 68 height 26
